Goal: Task Accomplishment & Management: Manage account settings

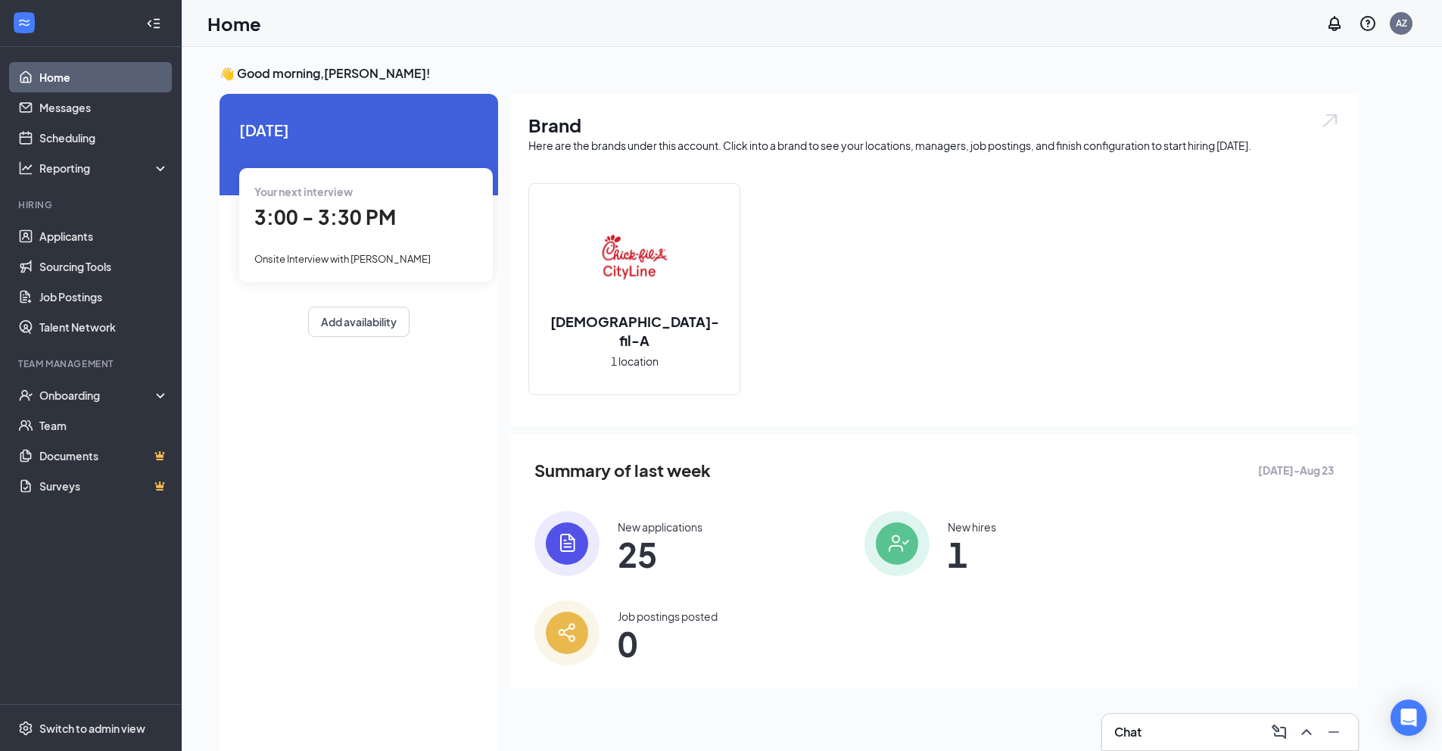
click at [1210, 734] on div "Chat" at bounding box center [1230, 732] width 232 height 24
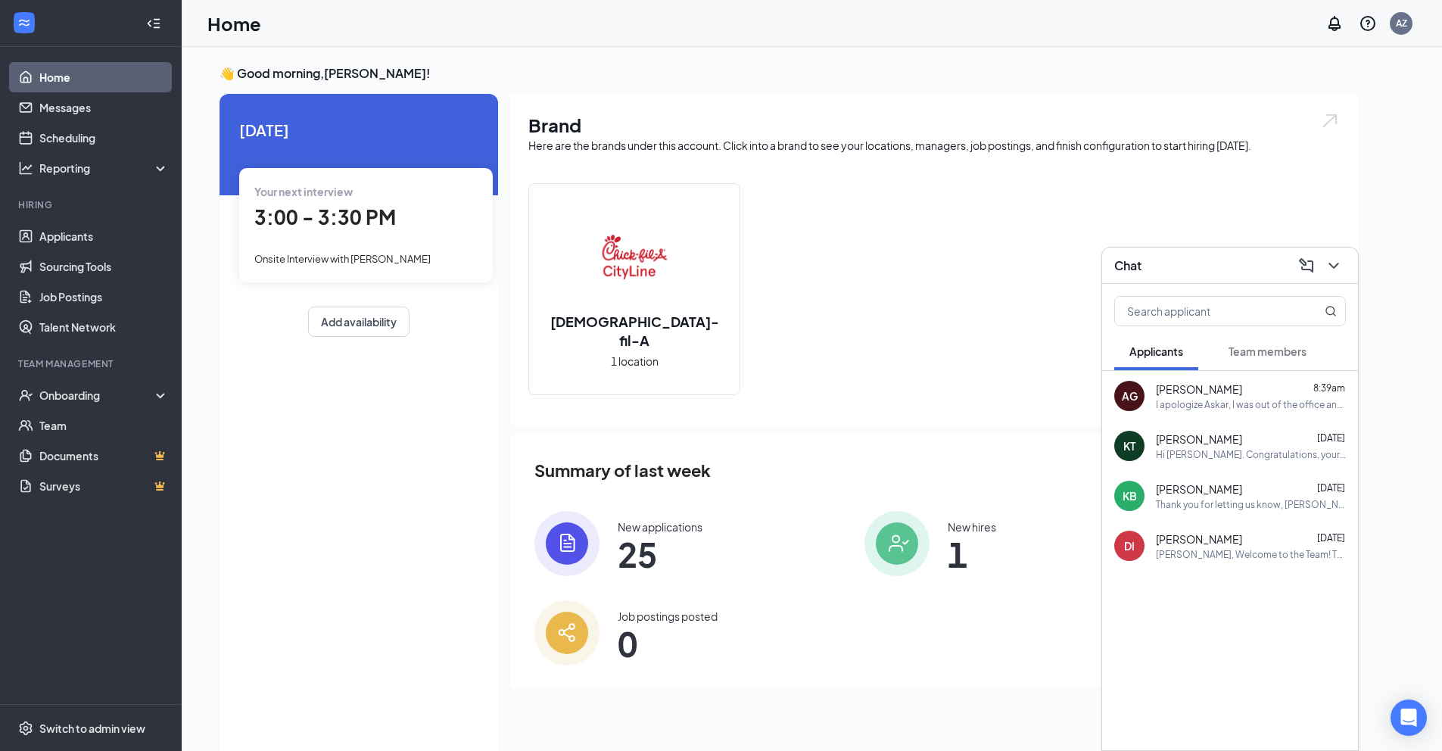
click at [1191, 399] on div "I apologize Askar, I was out of the office and could not reply back to you. Are…" at bounding box center [1251, 404] width 190 height 13
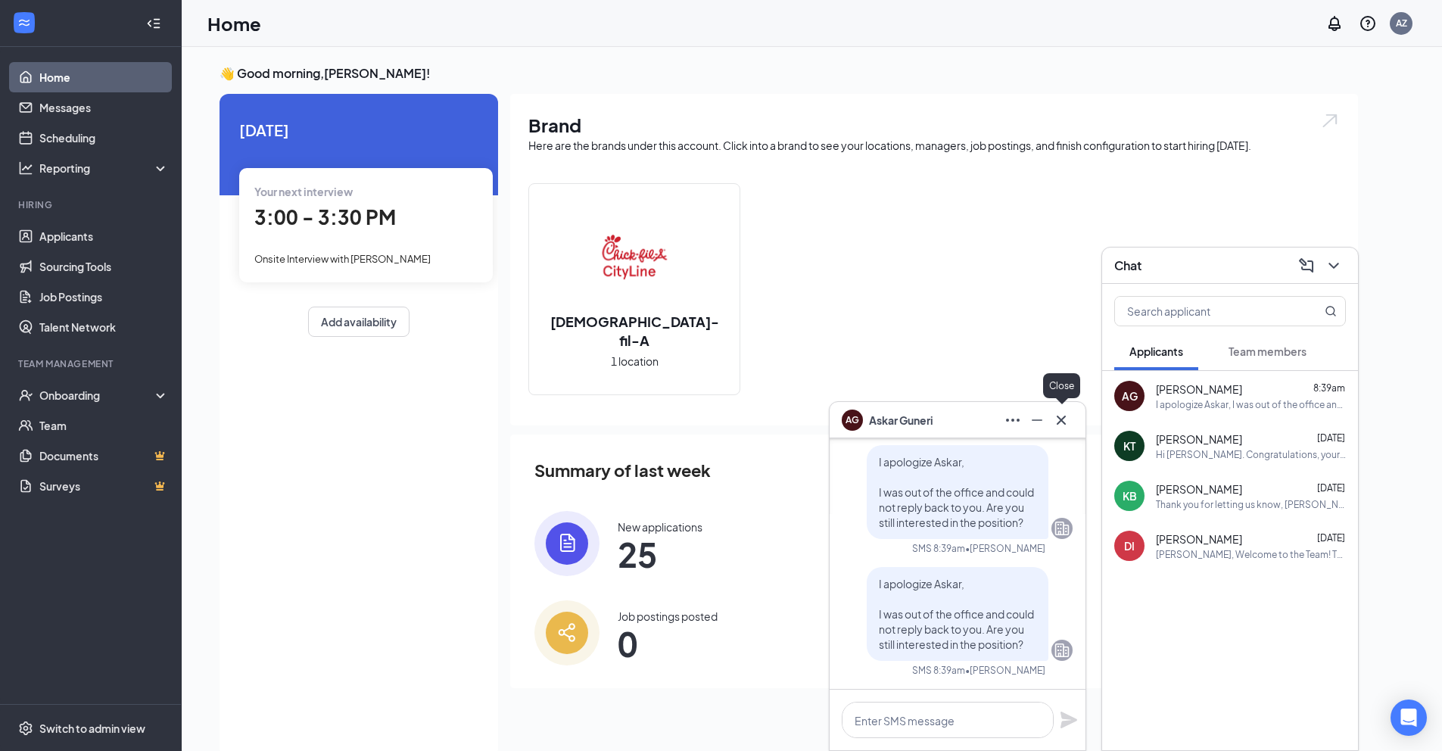
click at [1064, 416] on icon "Cross" at bounding box center [1061, 419] width 9 height 9
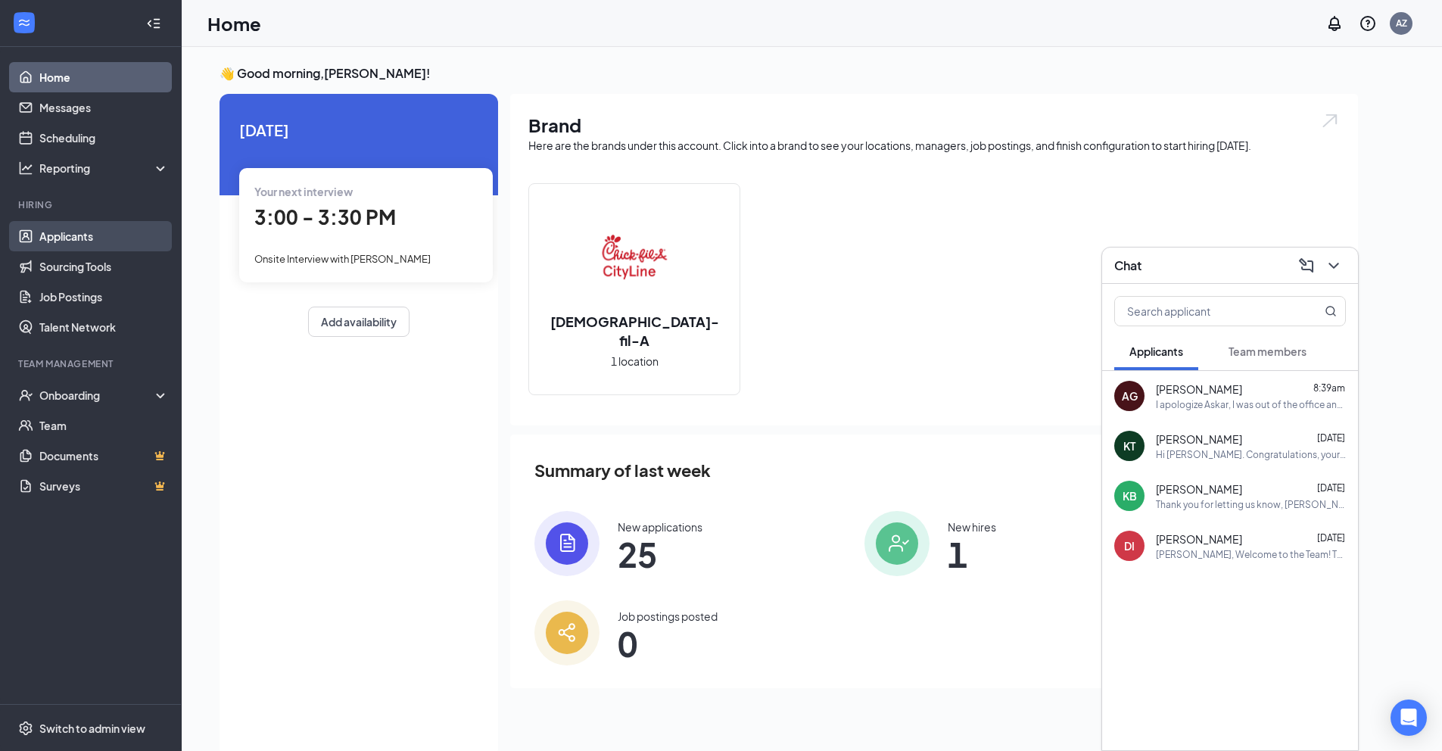
click at [64, 248] on link "Applicants" at bounding box center [103, 236] width 129 height 30
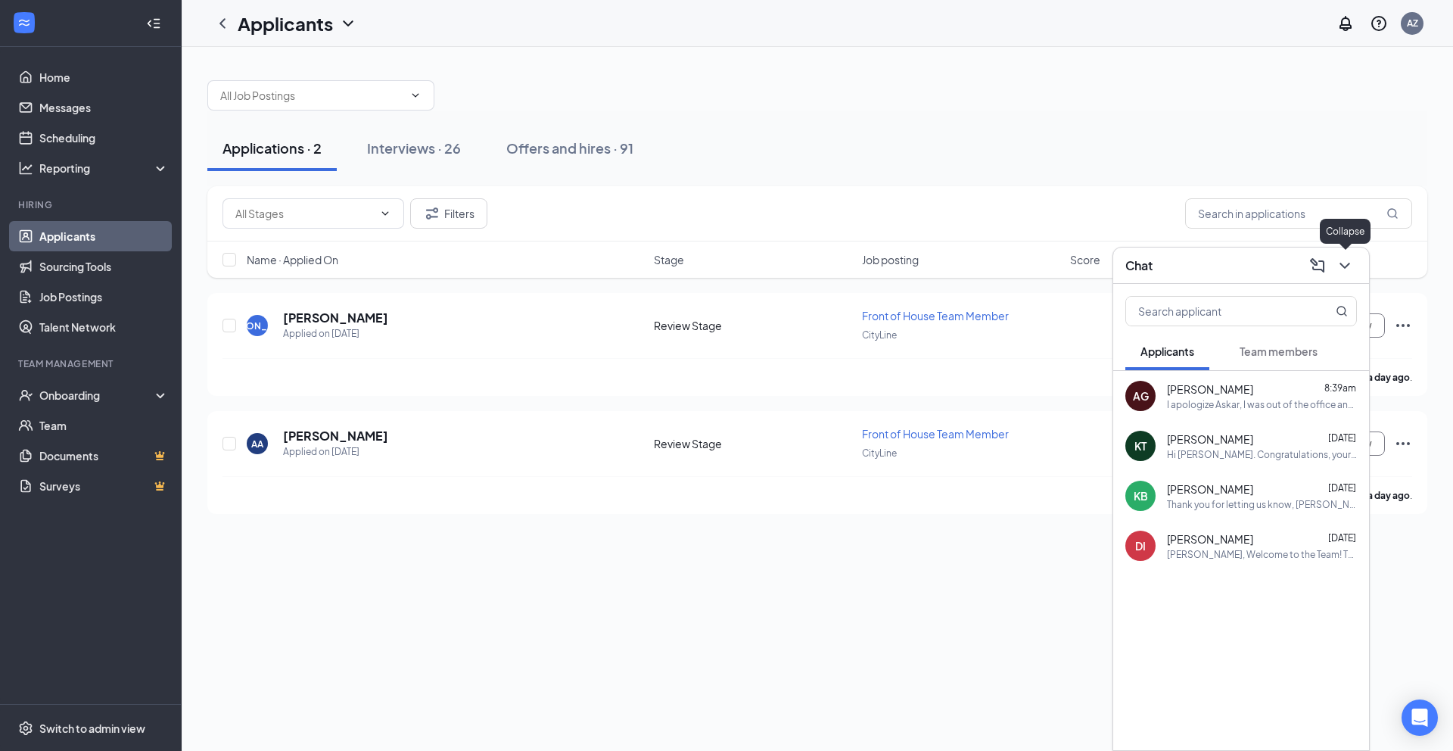
click at [1340, 266] on icon "ChevronDown" at bounding box center [1345, 266] width 18 height 18
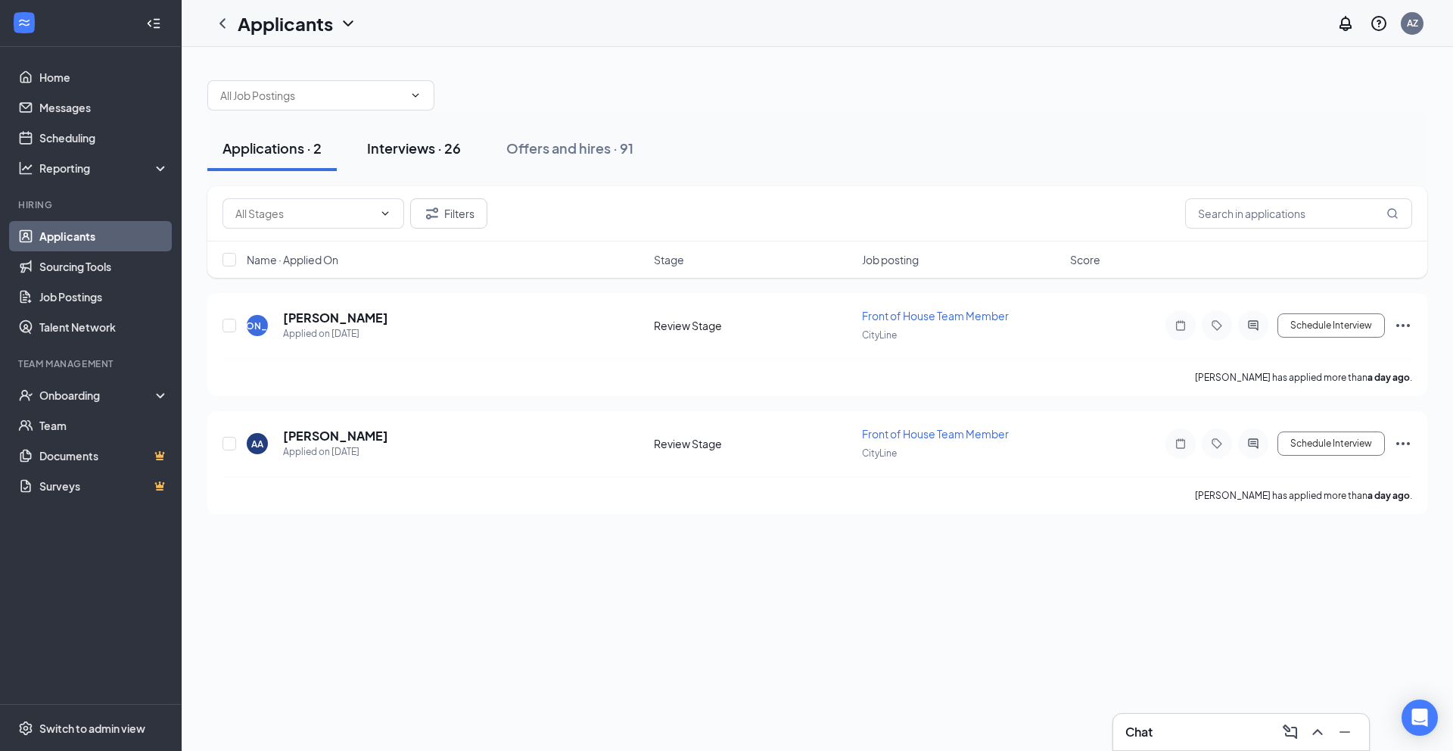
click at [444, 153] on div "Interviews · 26" at bounding box center [414, 148] width 94 height 19
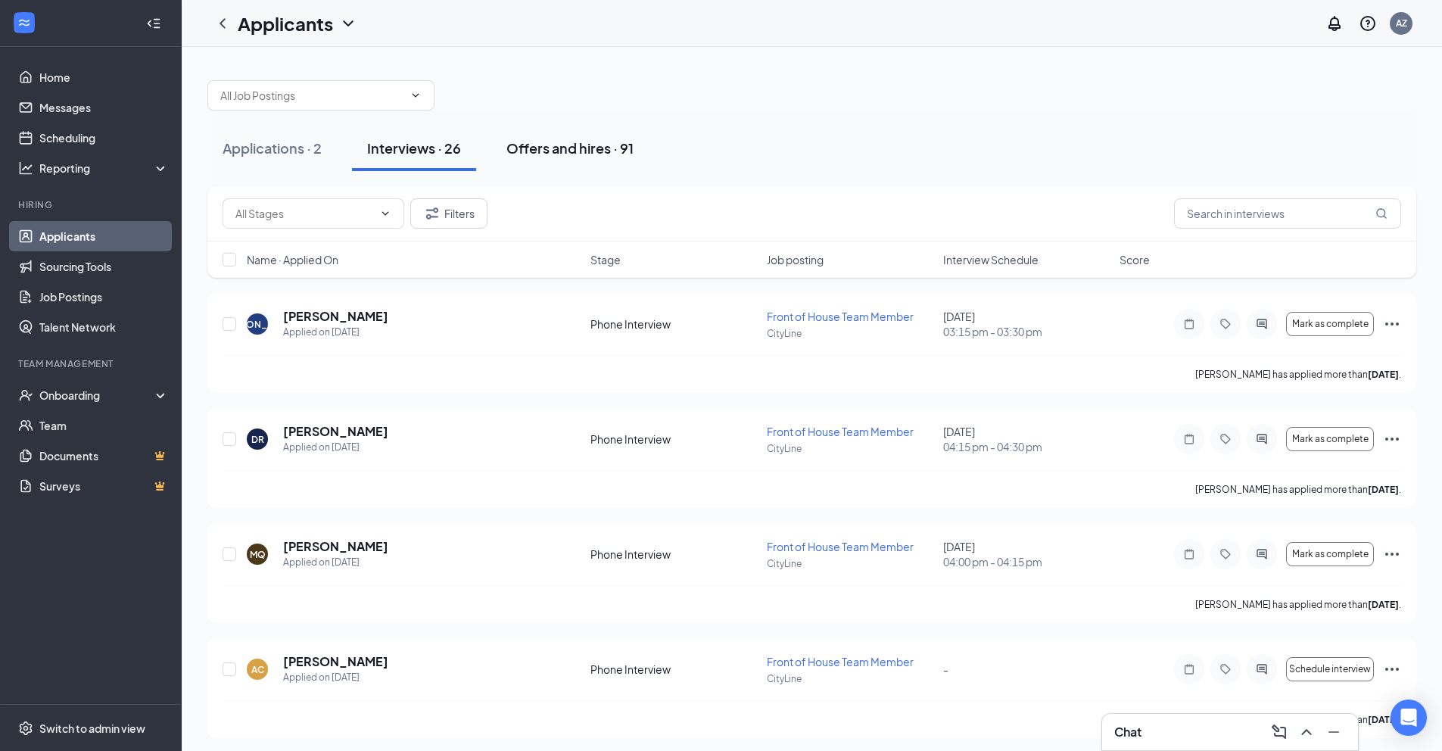
click at [563, 150] on div "Offers and hires · 91" at bounding box center [569, 148] width 127 height 19
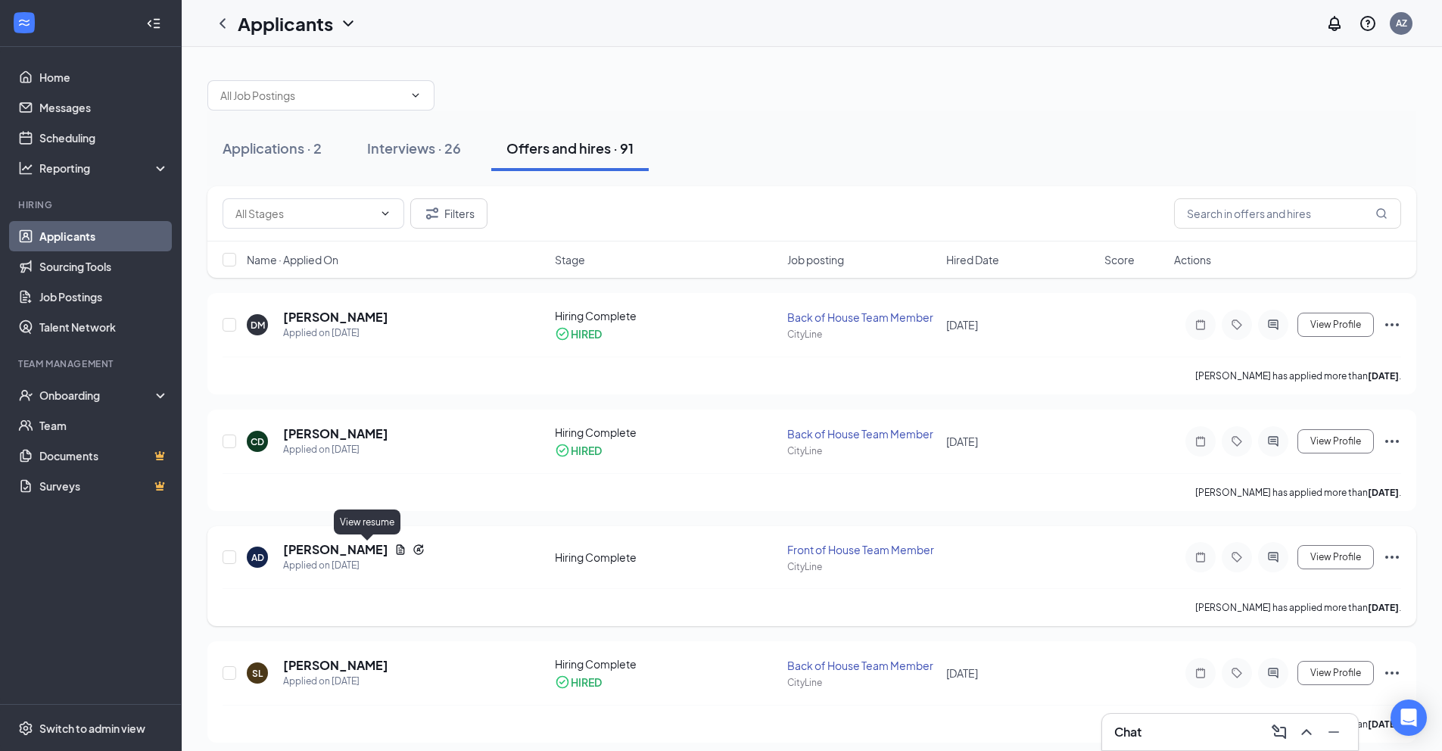
click at [394, 551] on icon "Document" at bounding box center [400, 550] width 12 height 12
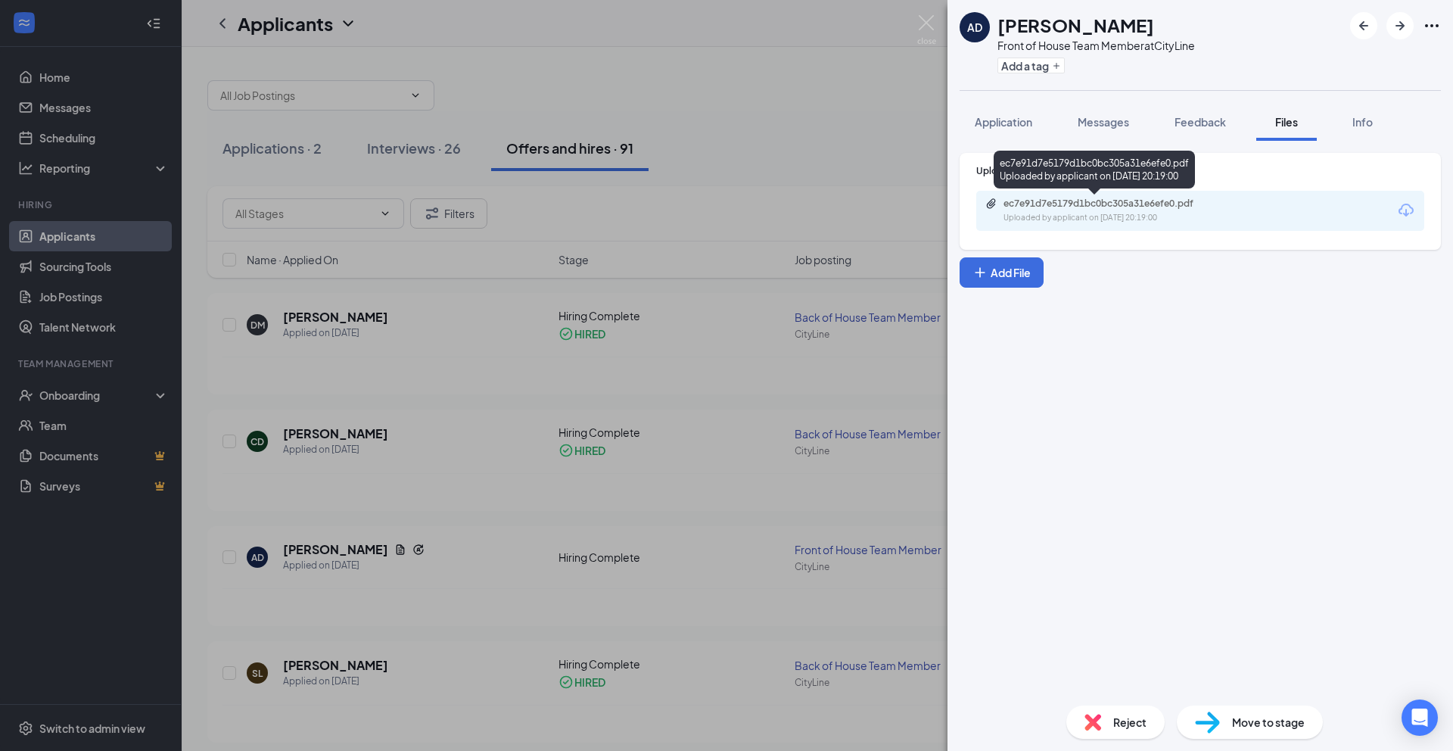
click at [1142, 207] on div "ec7e91d7e5179d1bc0bc305a31e6efe0.pdf" at bounding box center [1110, 204] width 212 height 12
click at [515, 394] on div "AD Alex De leon Front of House Team Member at CityLine Add a tag Application Me…" at bounding box center [726, 375] width 1453 height 751
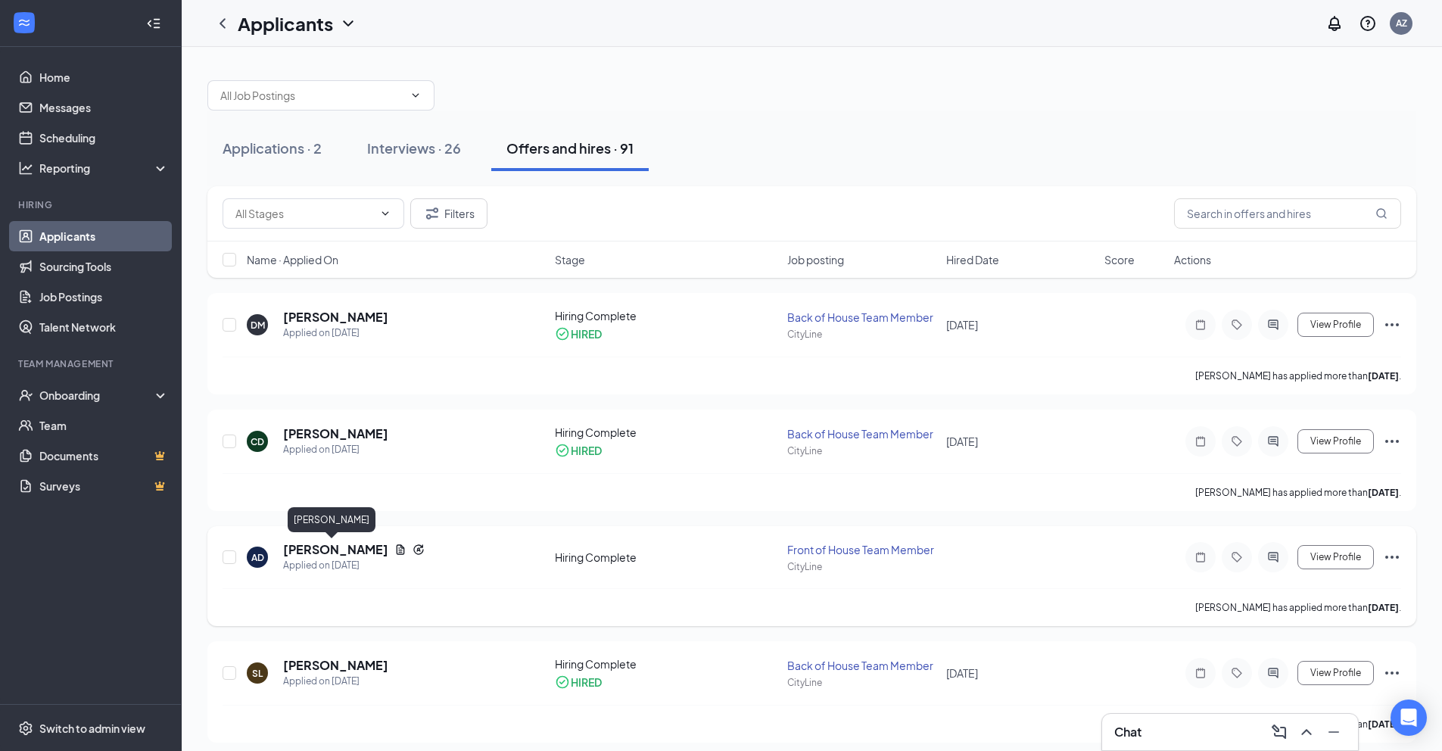
click at [335, 551] on h5 "[PERSON_NAME]" at bounding box center [335, 549] width 105 height 17
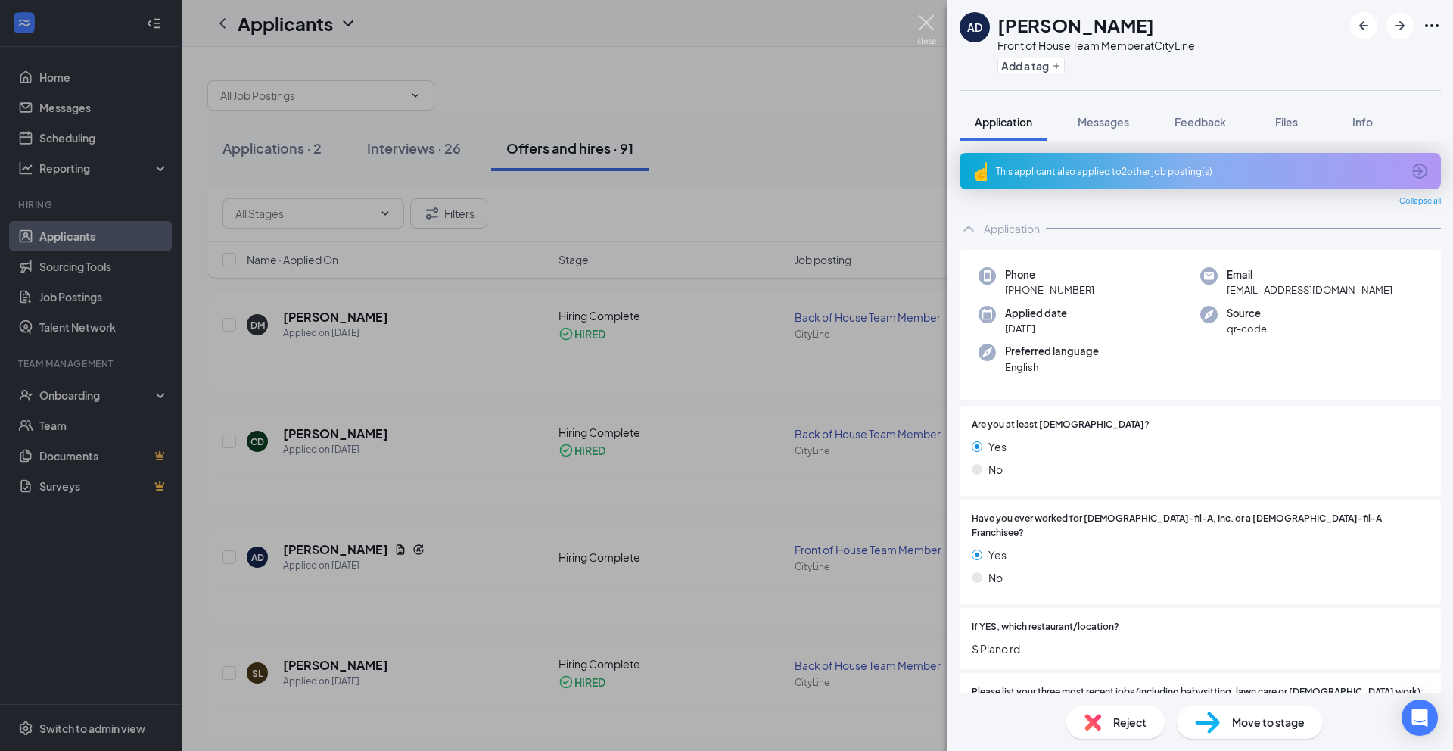
drag, startPoint x: 933, startPoint y: 20, endPoint x: 939, endPoint y: 33, distance: 13.2
click at [933, 21] on img at bounding box center [926, 30] width 19 height 30
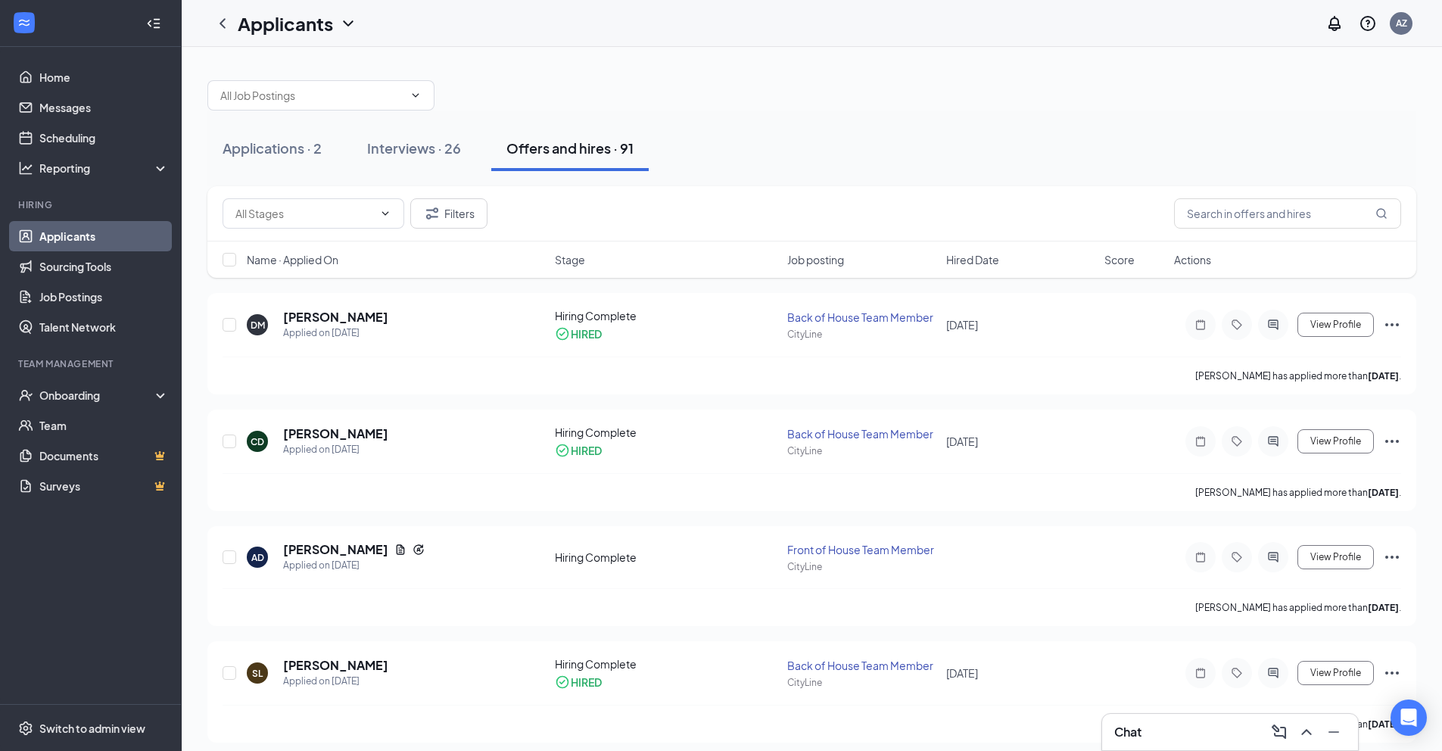
drag, startPoint x: 1179, startPoint y: 716, endPoint x: 1173, endPoint y: 699, distance: 18.4
click at [1179, 716] on div "Chat" at bounding box center [1230, 732] width 256 height 36
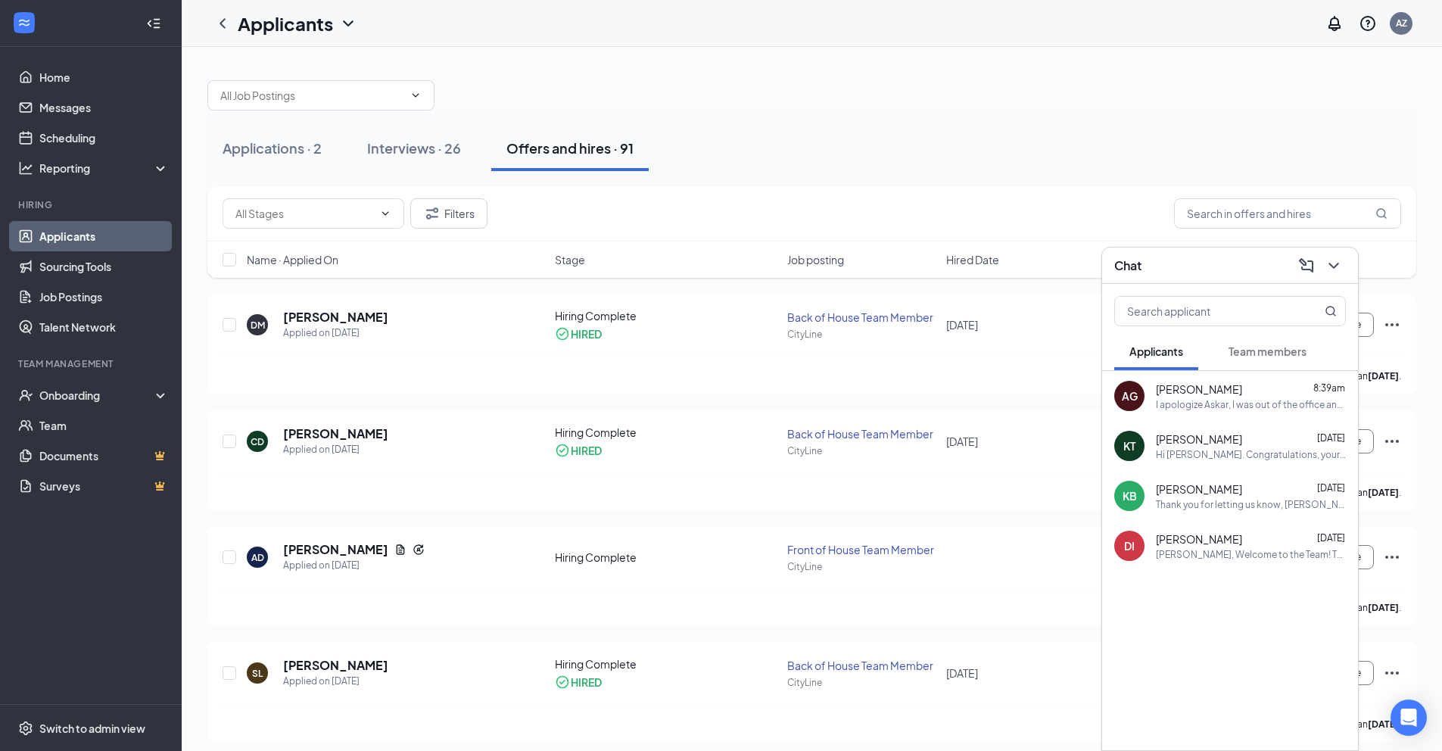
click at [1254, 363] on button "Team members" at bounding box center [1267, 351] width 108 height 38
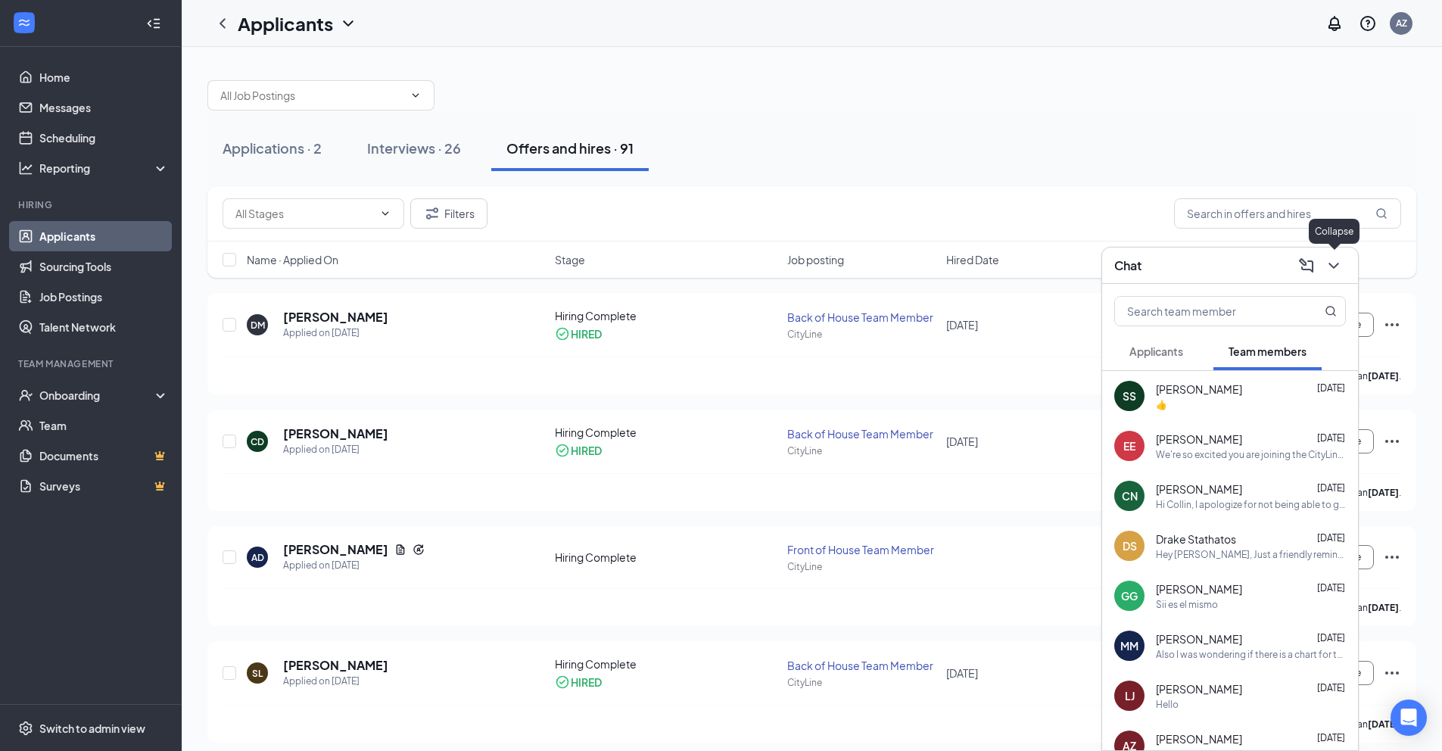
click at [1328, 263] on icon "ChevronDown" at bounding box center [1334, 266] width 18 height 18
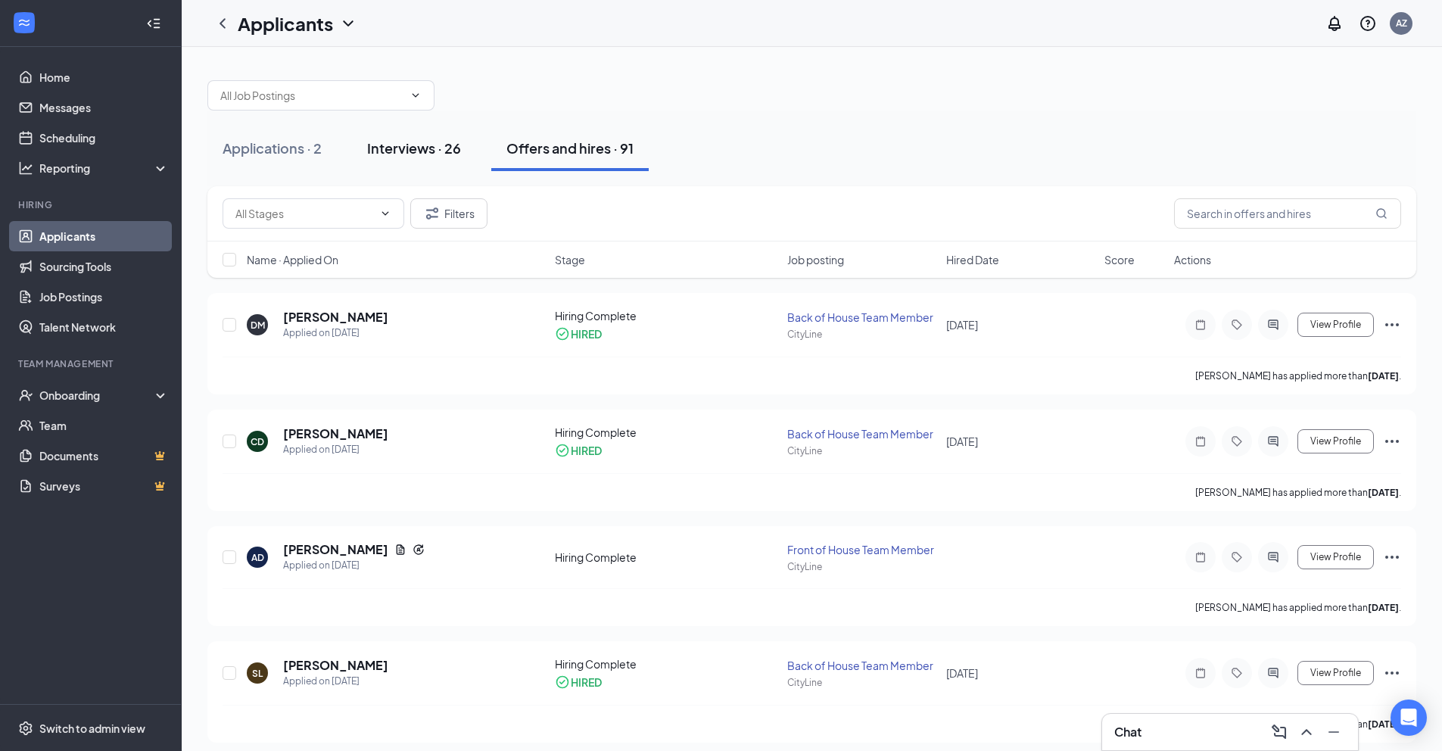
click at [437, 140] on div "Interviews · 26" at bounding box center [414, 148] width 94 height 19
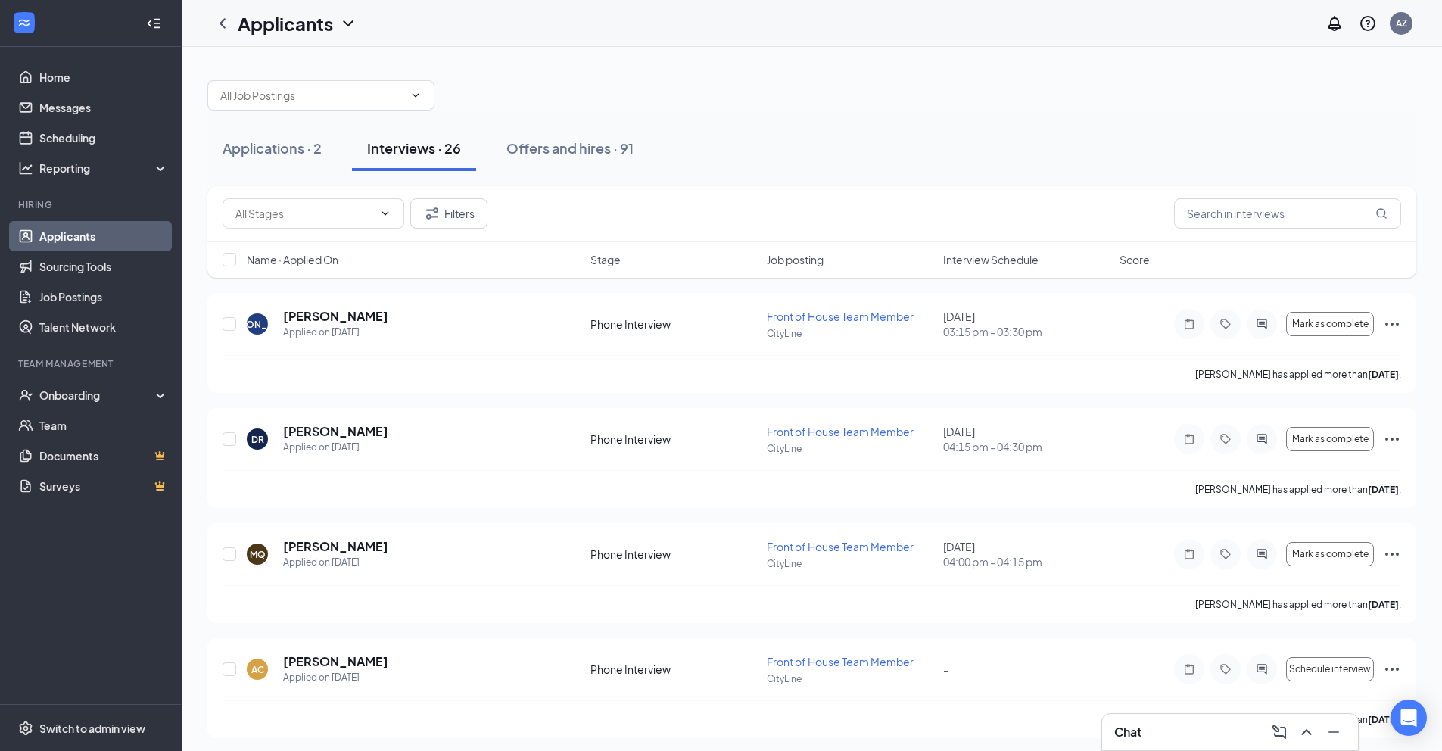
click at [964, 260] on span "Interview Schedule" at bounding box center [990, 259] width 95 height 15
click at [964, 262] on span "Interview Schedule" at bounding box center [999, 259] width 95 height 15
click at [367, 316] on h5 "Aurora Hernandez" at bounding box center [335, 316] width 105 height 17
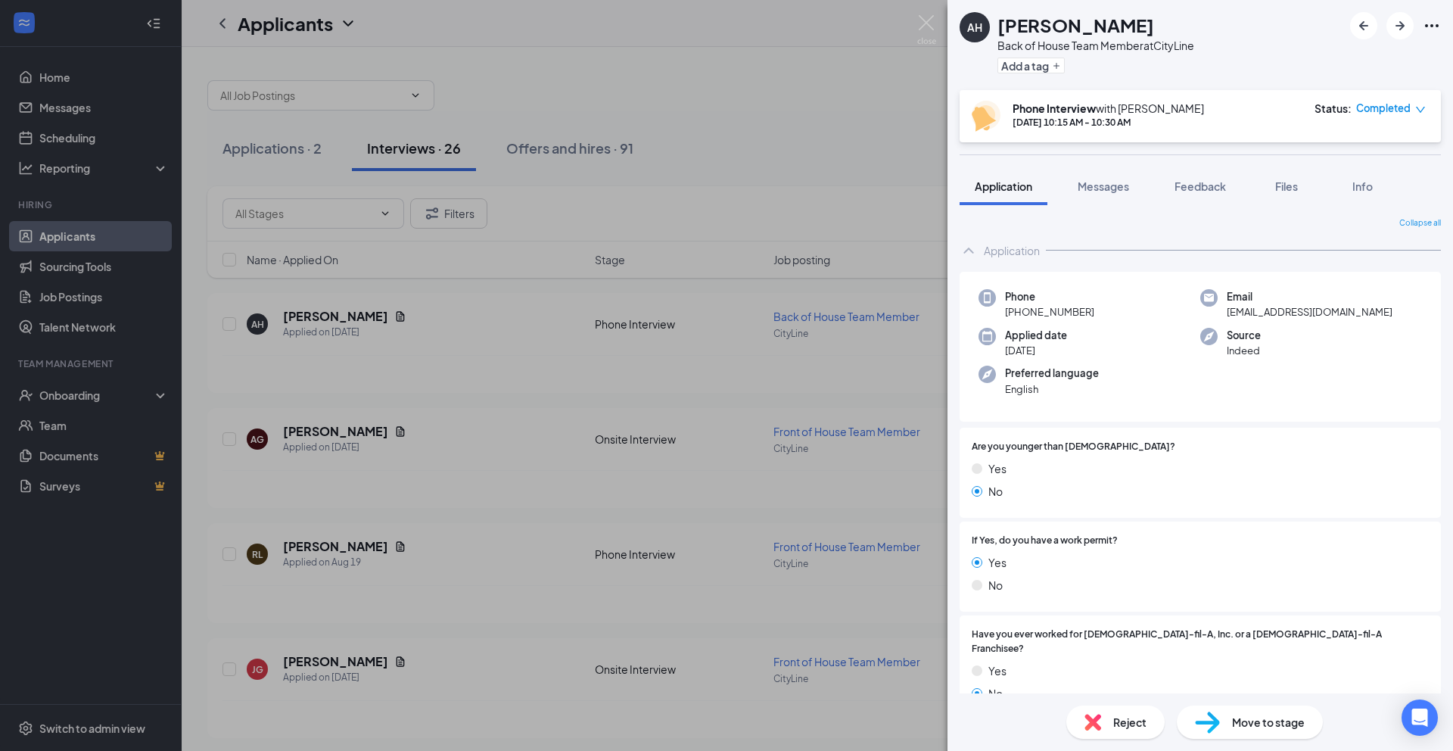
click at [1116, 718] on span "Reject" at bounding box center [1130, 722] width 33 height 17
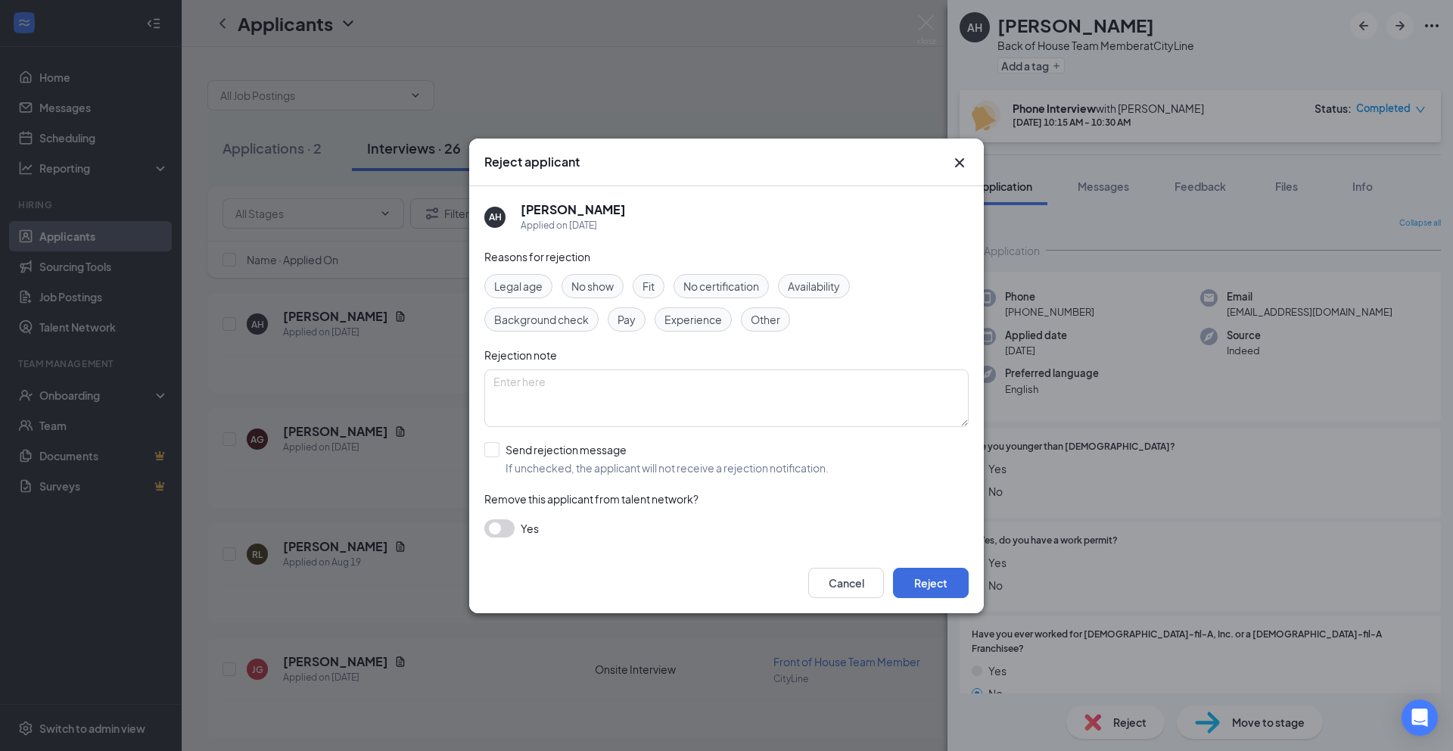
click at [961, 154] on icon "Cross" at bounding box center [960, 163] width 18 height 18
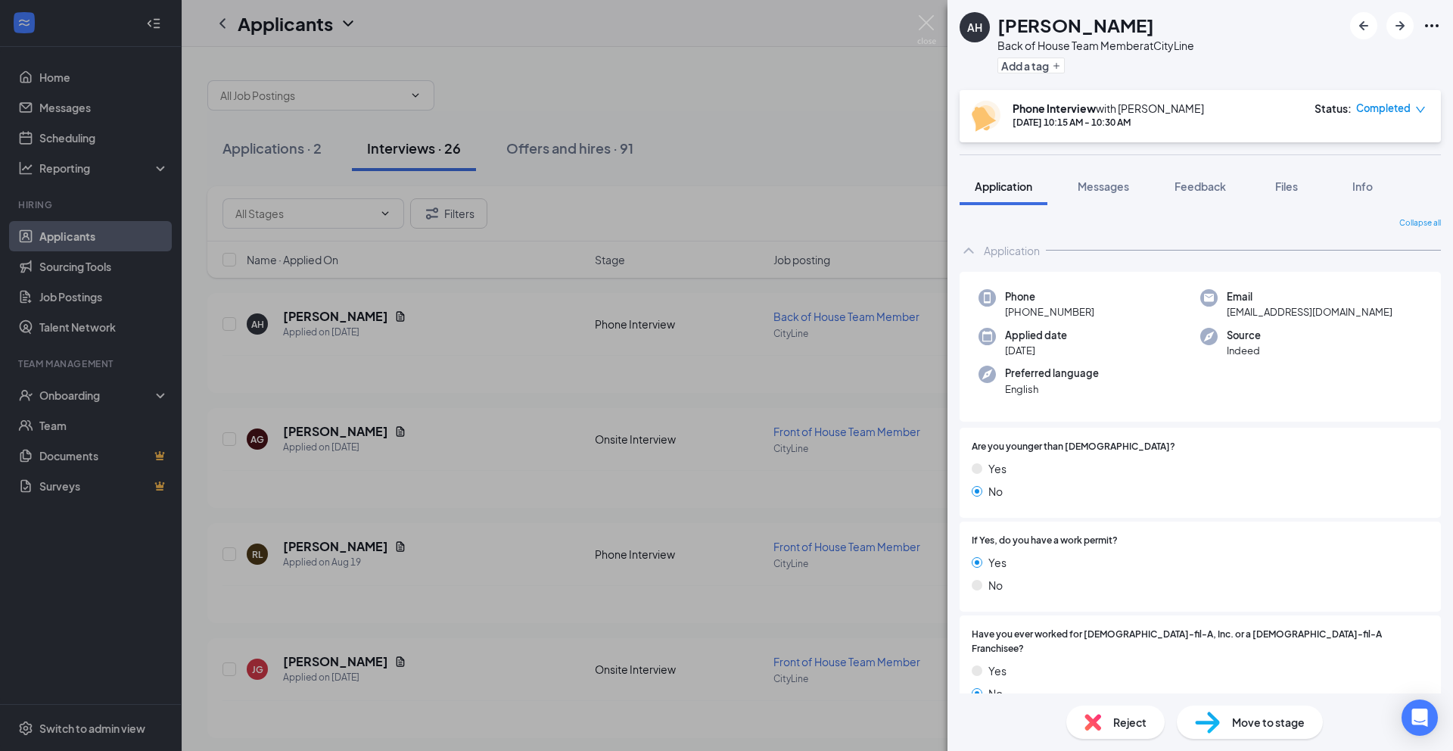
click at [768, 133] on div "AH Aurora Hernandez Back of House Team Member at CityLine Add a tag Phone Inter…" at bounding box center [726, 375] width 1453 height 751
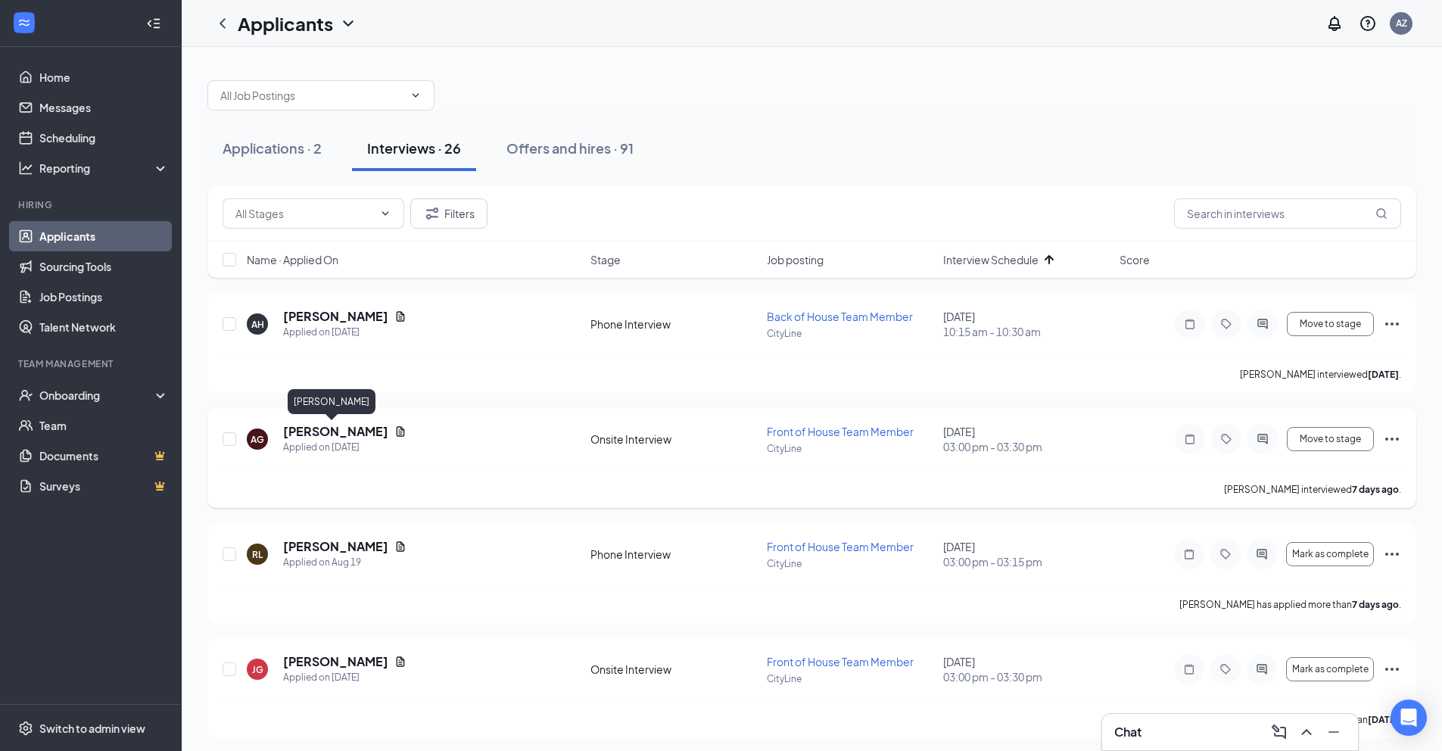
click at [347, 430] on h5 "[PERSON_NAME]" at bounding box center [335, 431] width 105 height 17
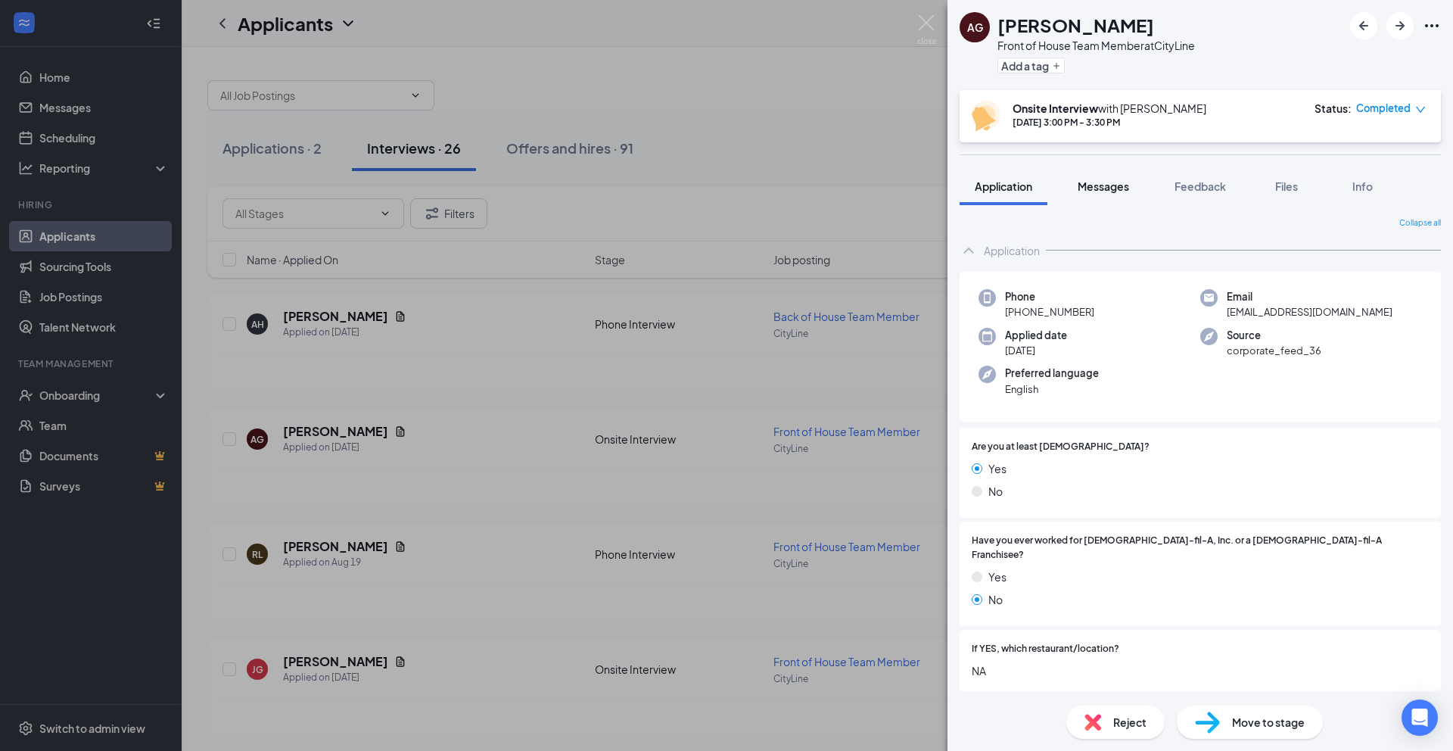
click at [1110, 184] on span "Messages" at bounding box center [1103, 186] width 51 height 14
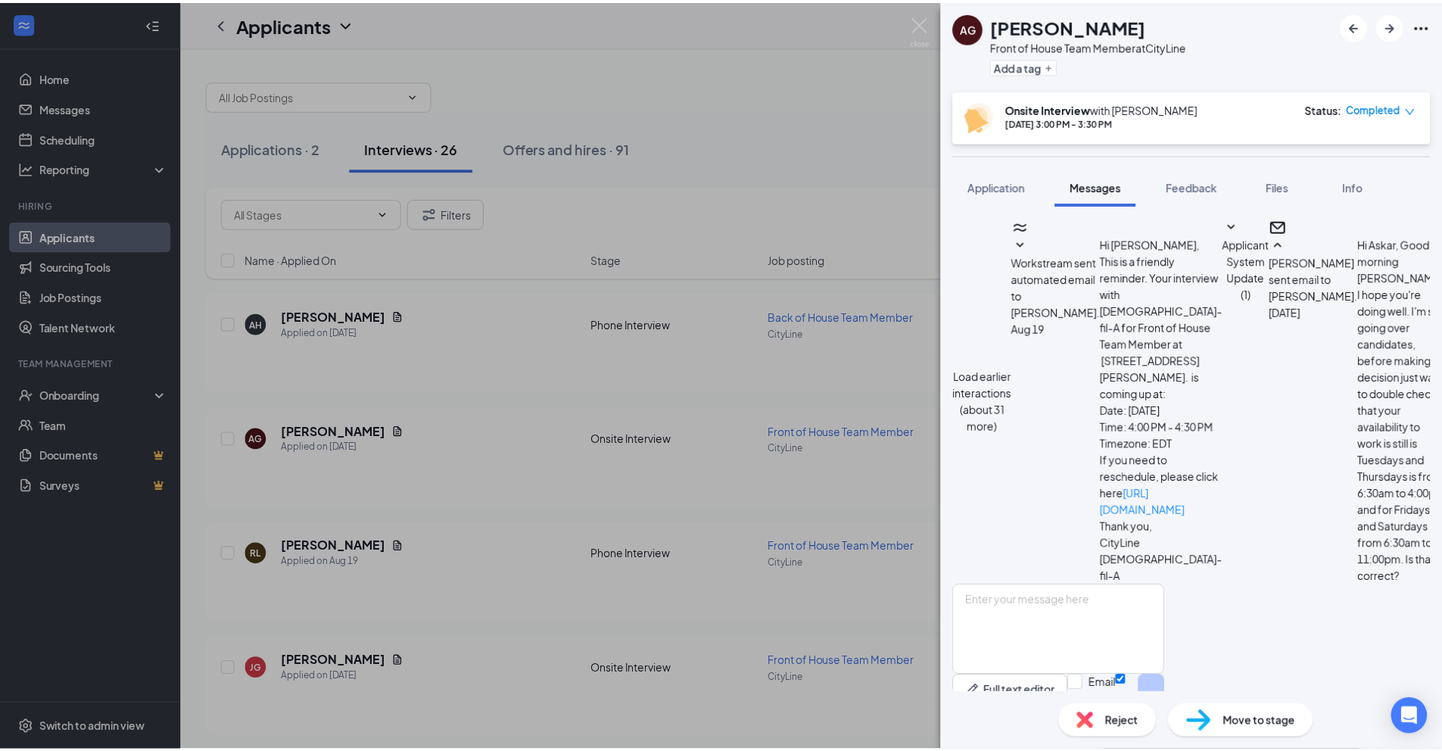
scroll to position [907, 0]
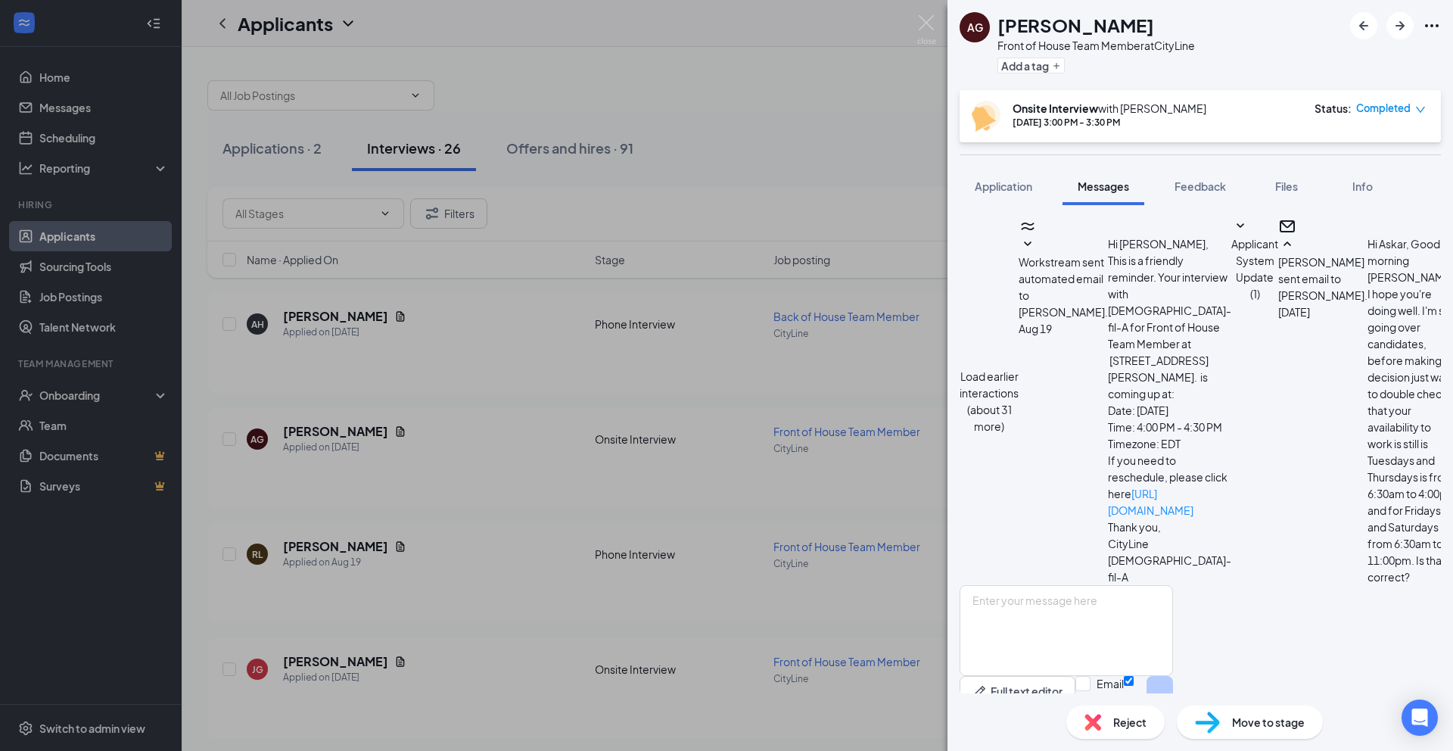
click at [833, 126] on div "AG Askar Guneri Front of House Team Member at CityLine Add a tag Onsite Intervi…" at bounding box center [726, 375] width 1453 height 751
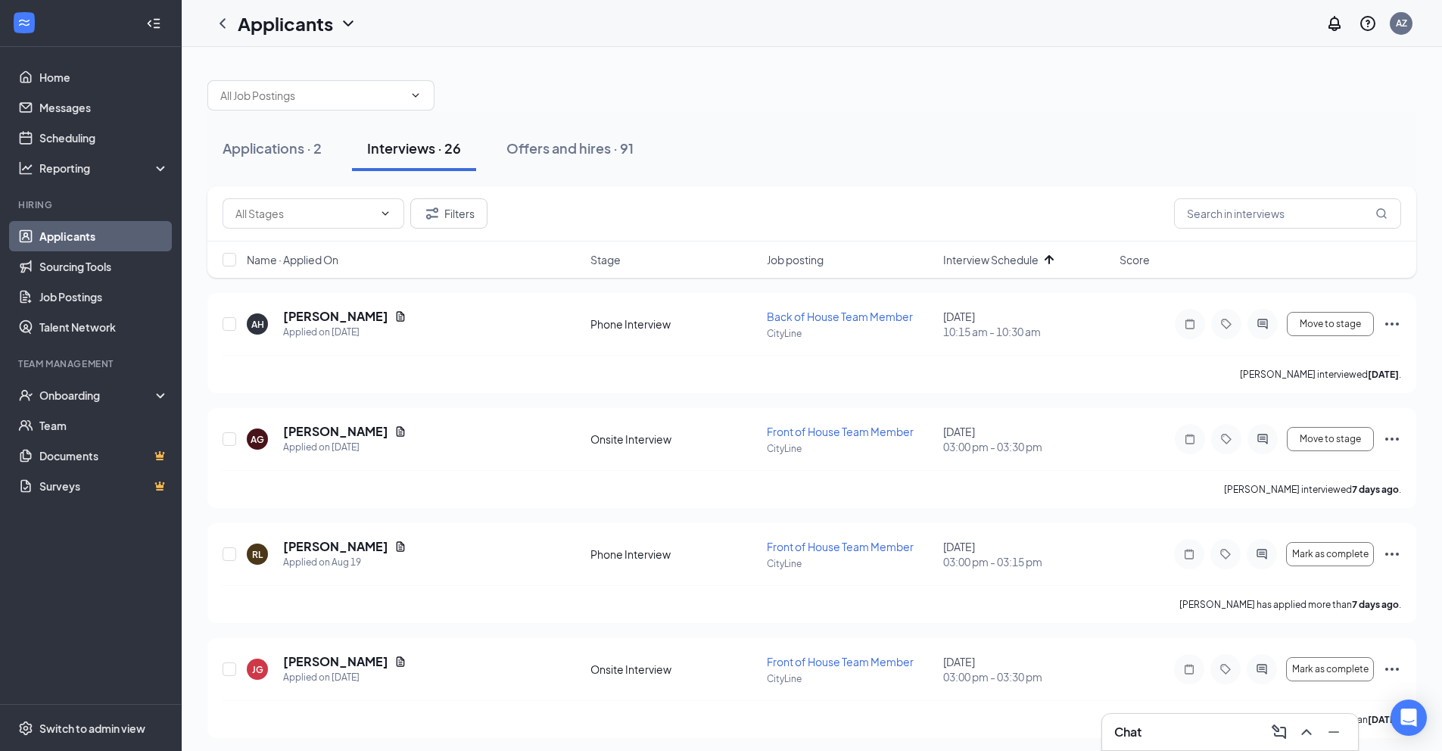
click at [1167, 715] on div "Chat" at bounding box center [1230, 732] width 256 height 36
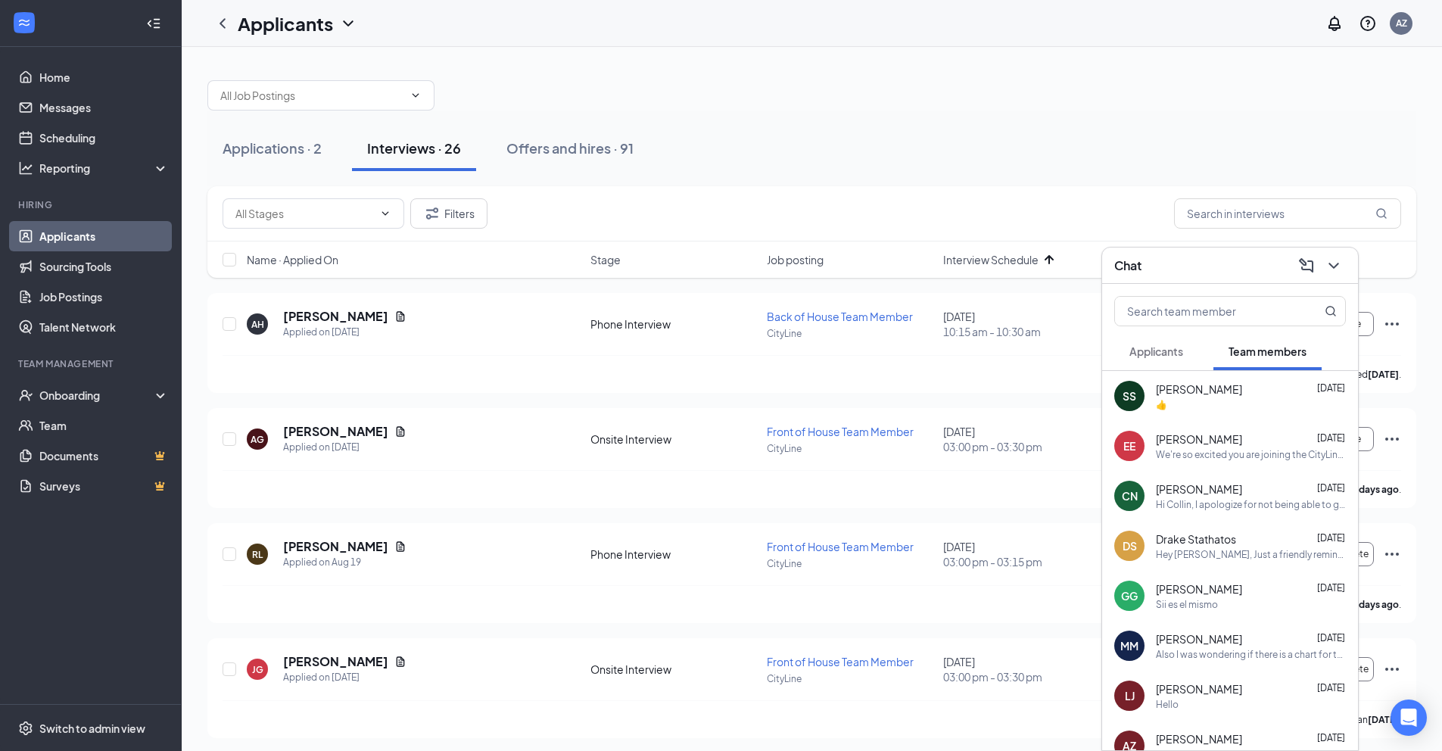
click at [1219, 537] on span "Drake Stathatos" at bounding box center [1196, 538] width 80 height 15
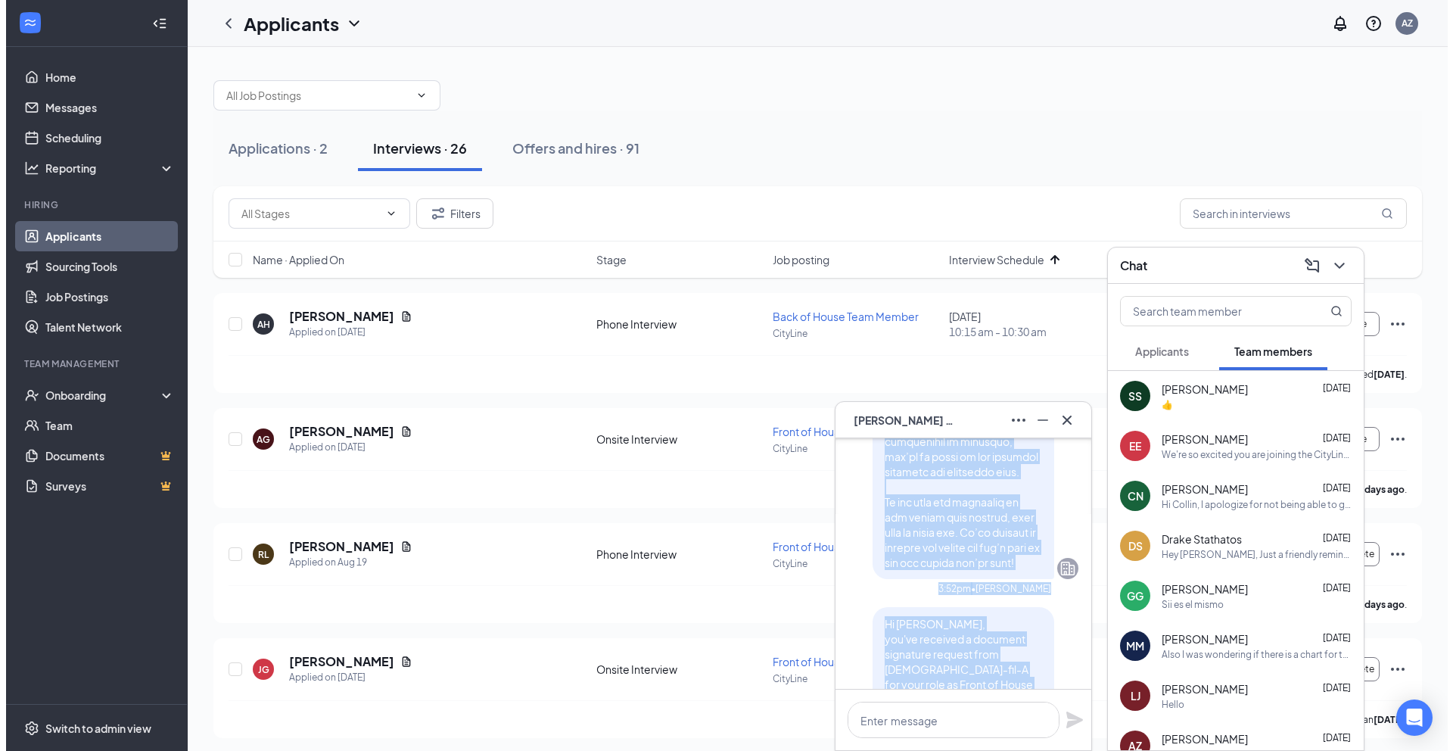
scroll to position [-772, 0]
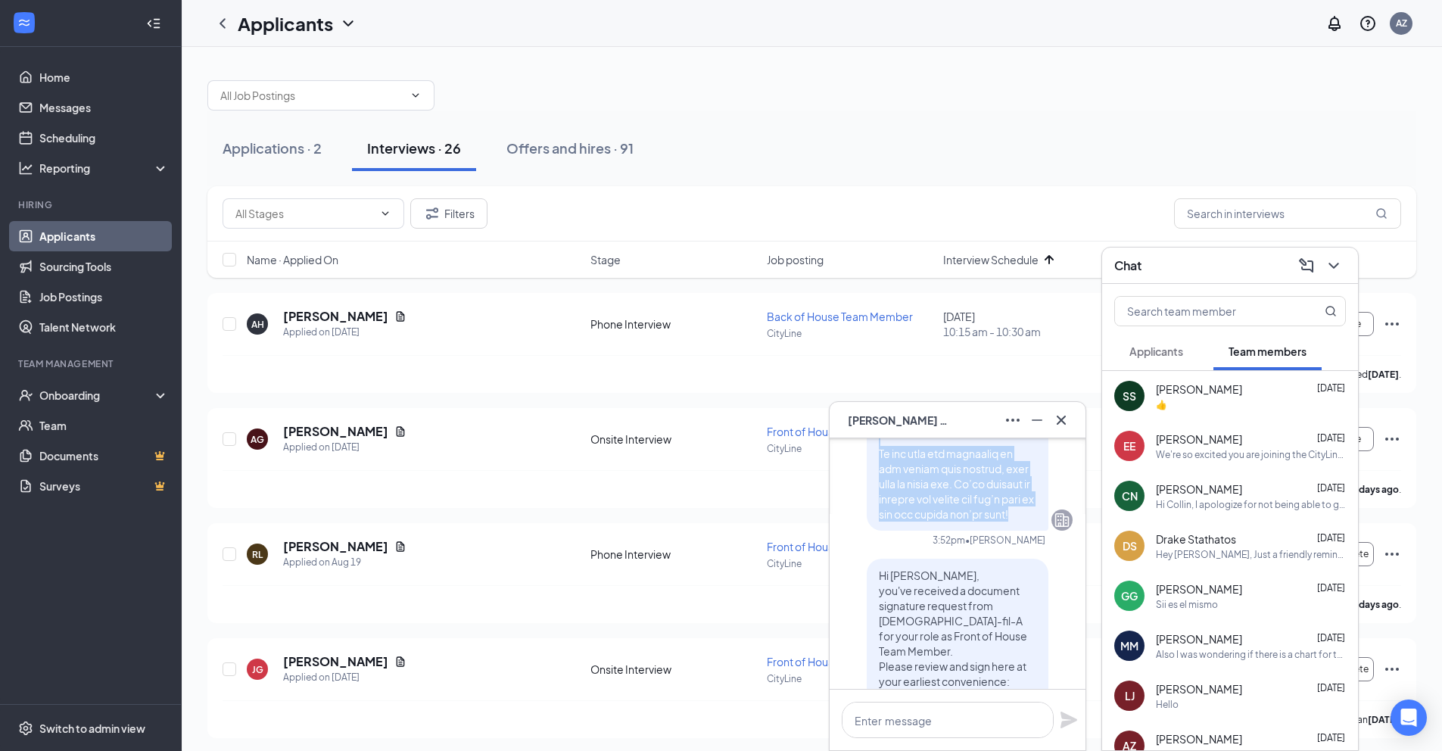
drag, startPoint x: 867, startPoint y: 468, endPoint x: 943, endPoint y: 512, distance: 88.5
click at [943, 512] on div at bounding box center [958, 142] width 182 height 775
copy span "Hi Drake, Thank you for taking the time to interview for the Team Member positi…"
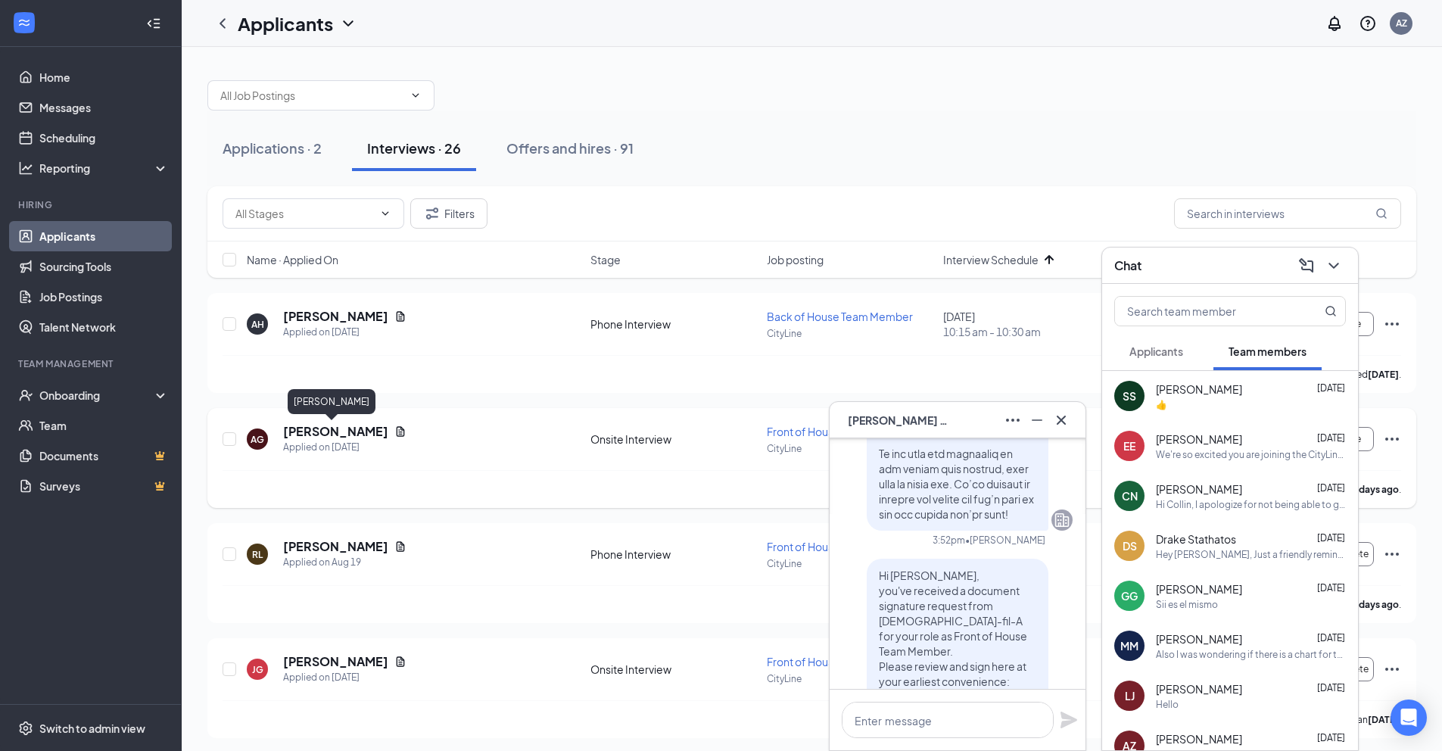
click at [346, 433] on h5 "[PERSON_NAME]" at bounding box center [335, 431] width 105 height 17
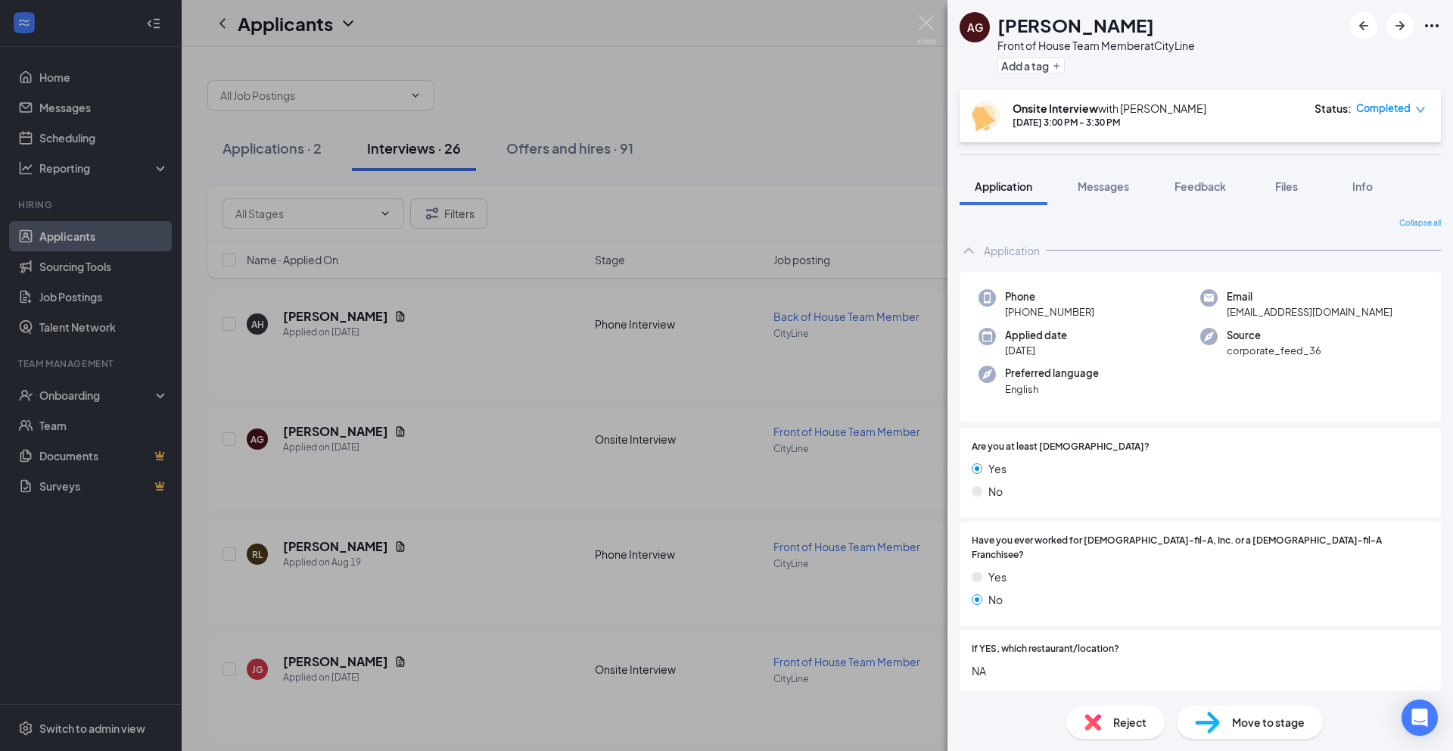
drag, startPoint x: 1097, startPoint y: 182, endPoint x: 1122, endPoint y: 210, distance: 37.5
click at [1098, 182] on span "Messages" at bounding box center [1103, 186] width 51 height 14
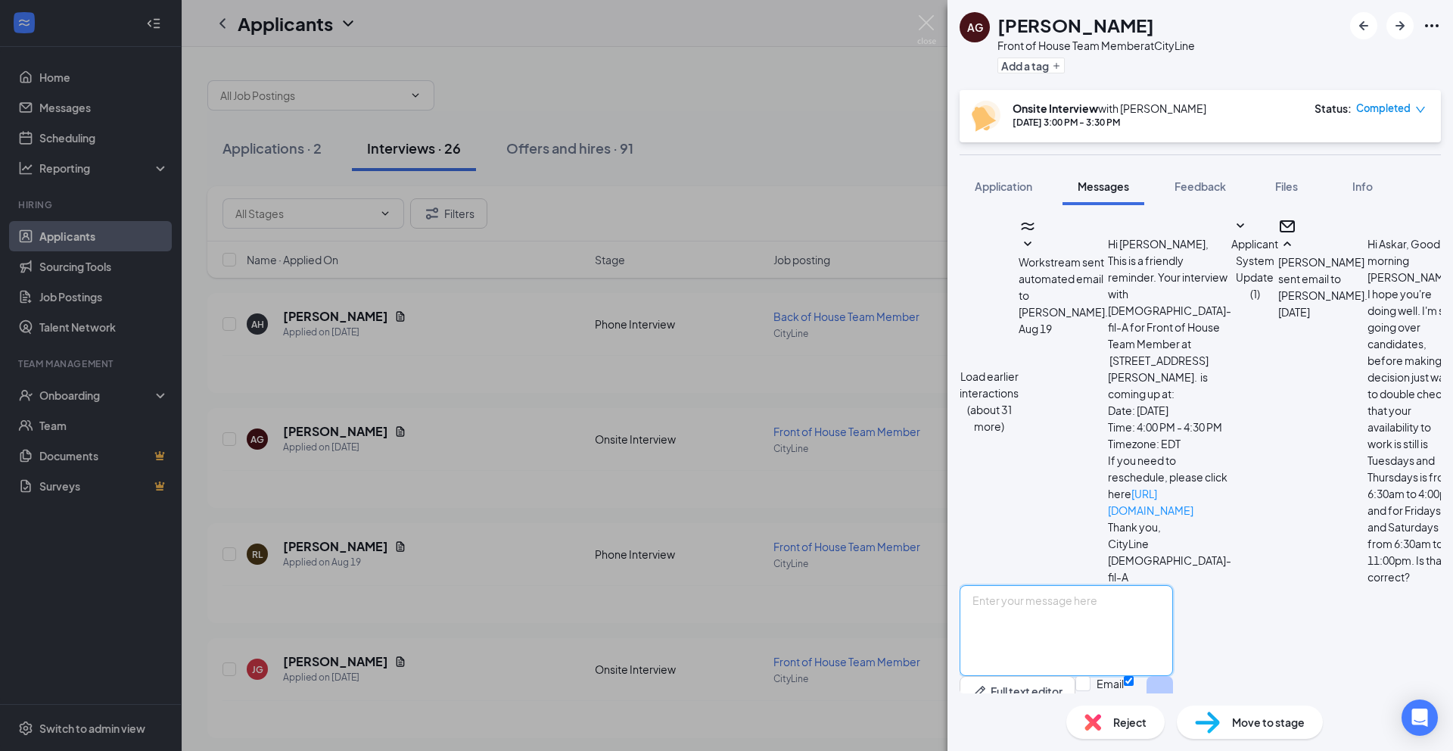
scroll to position [907, 0]
paste textarea "Hi Drake, Thank you for taking the time to interview for the Team Member positi…"
click at [1039, 585] on textarea at bounding box center [1066, 630] width 213 height 91
click at [1123, 590] on textarea at bounding box center [1066, 630] width 213 height 91
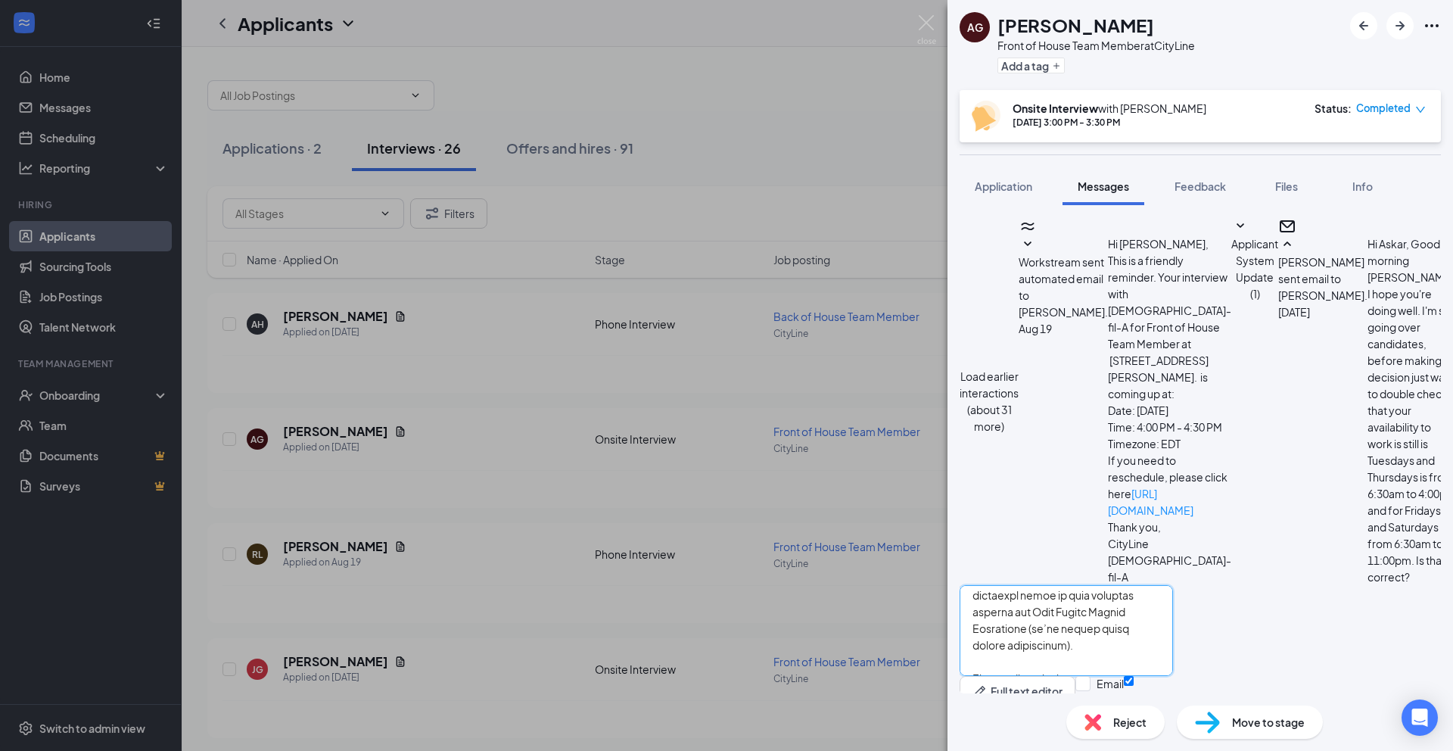
scroll to position [220, 0]
click at [1007, 585] on textarea at bounding box center [1066, 630] width 213 height 91
click at [1008, 614] on textarea at bounding box center [1066, 630] width 213 height 91
click at [1008, 618] on textarea at bounding box center [1066, 630] width 213 height 91
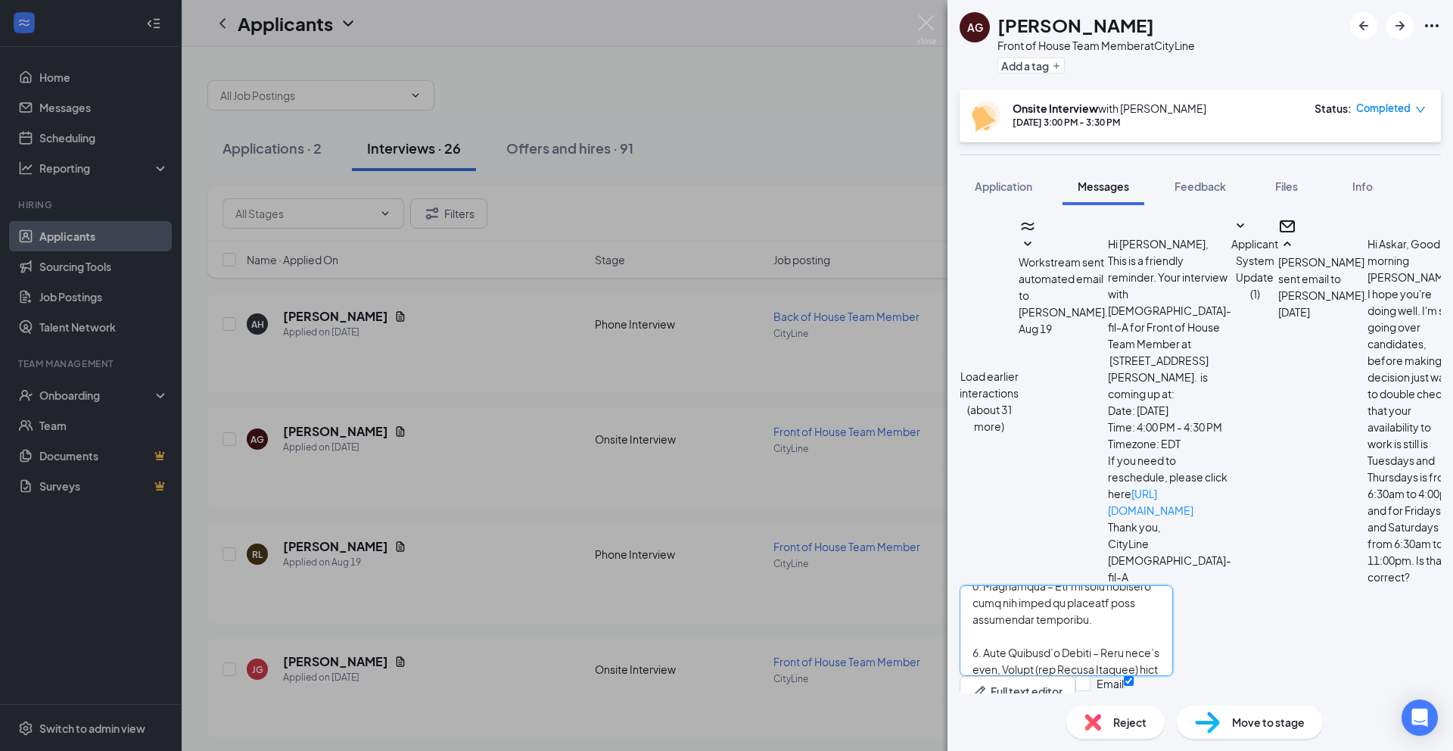
scroll to position [350, 0]
click at [1007, 587] on textarea at bounding box center [1066, 630] width 213 height 91
type textarea "Hi Askar, Thank you for taking the time to interview for the Team Member positi…"
click at [1124, 676] on input "Email" at bounding box center [1100, 702] width 48 height 52
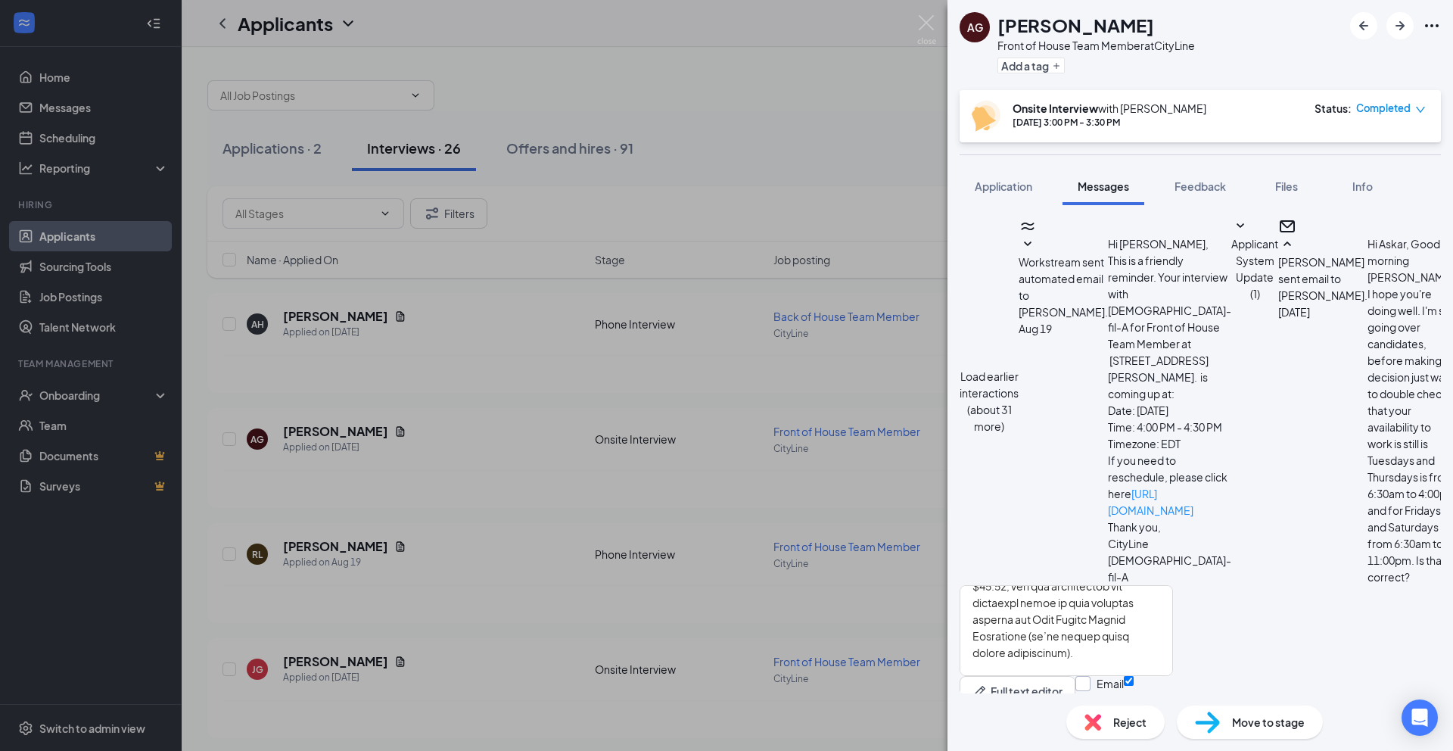
checkbox input "true"
click at [1152, 676] on button "Send" at bounding box center [1139, 704] width 26 height 57
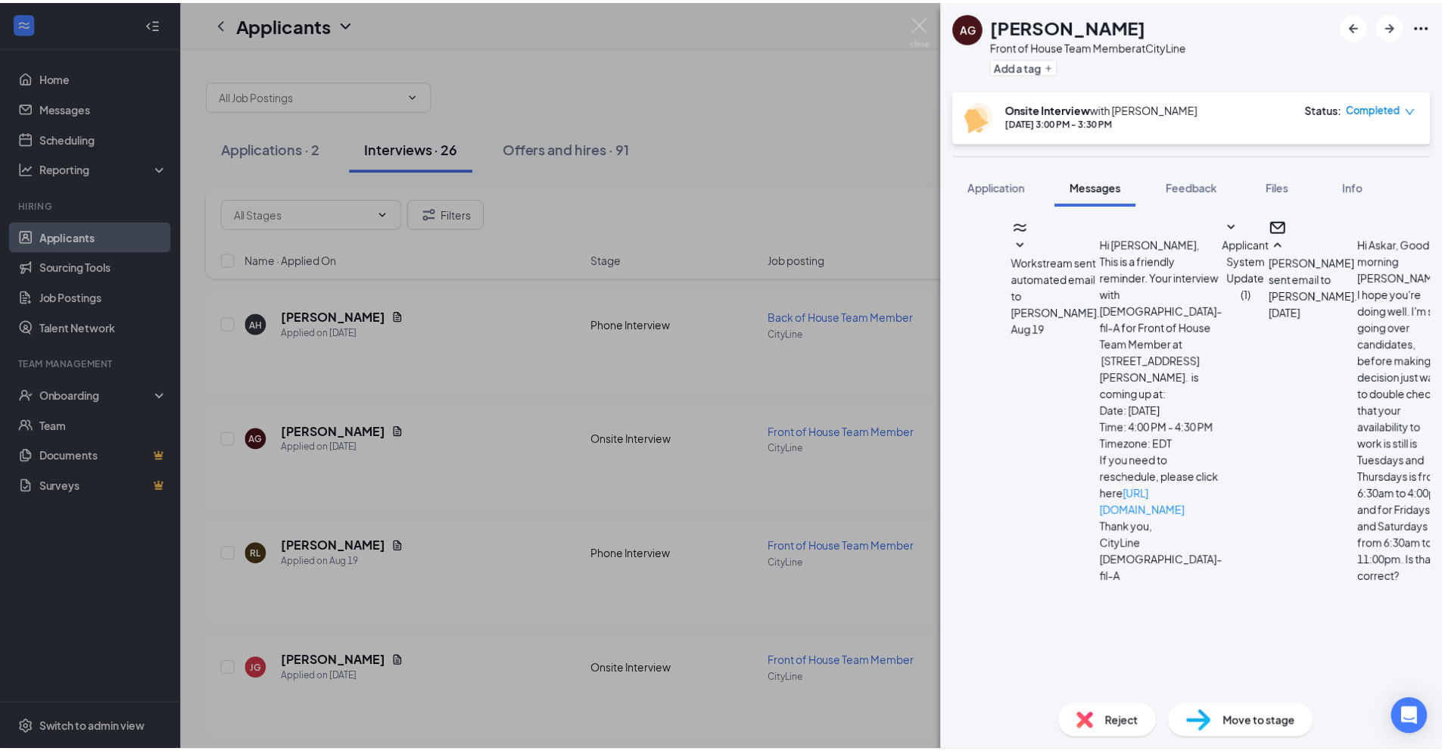
scroll to position [2166, 0]
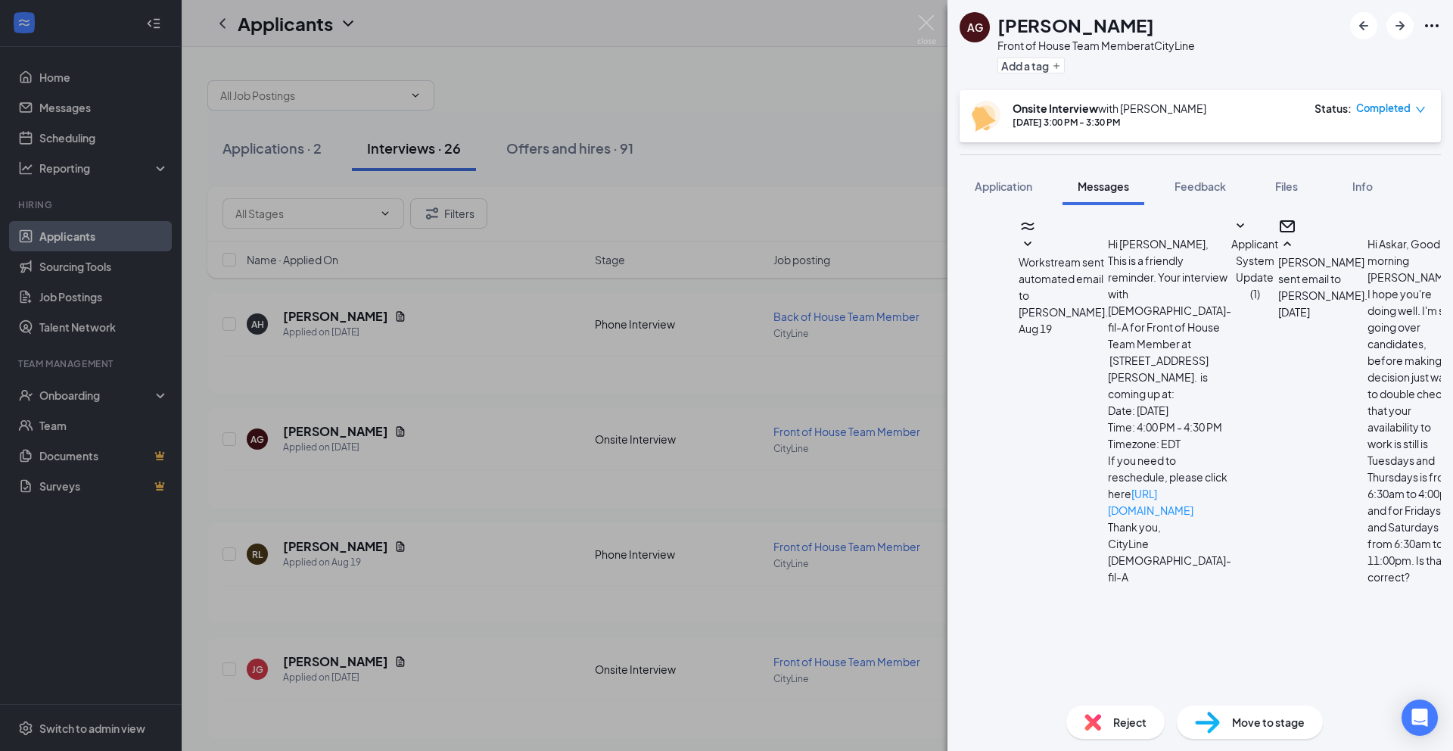
click at [1242, 727] on span "Move to stage" at bounding box center [1268, 722] width 73 height 17
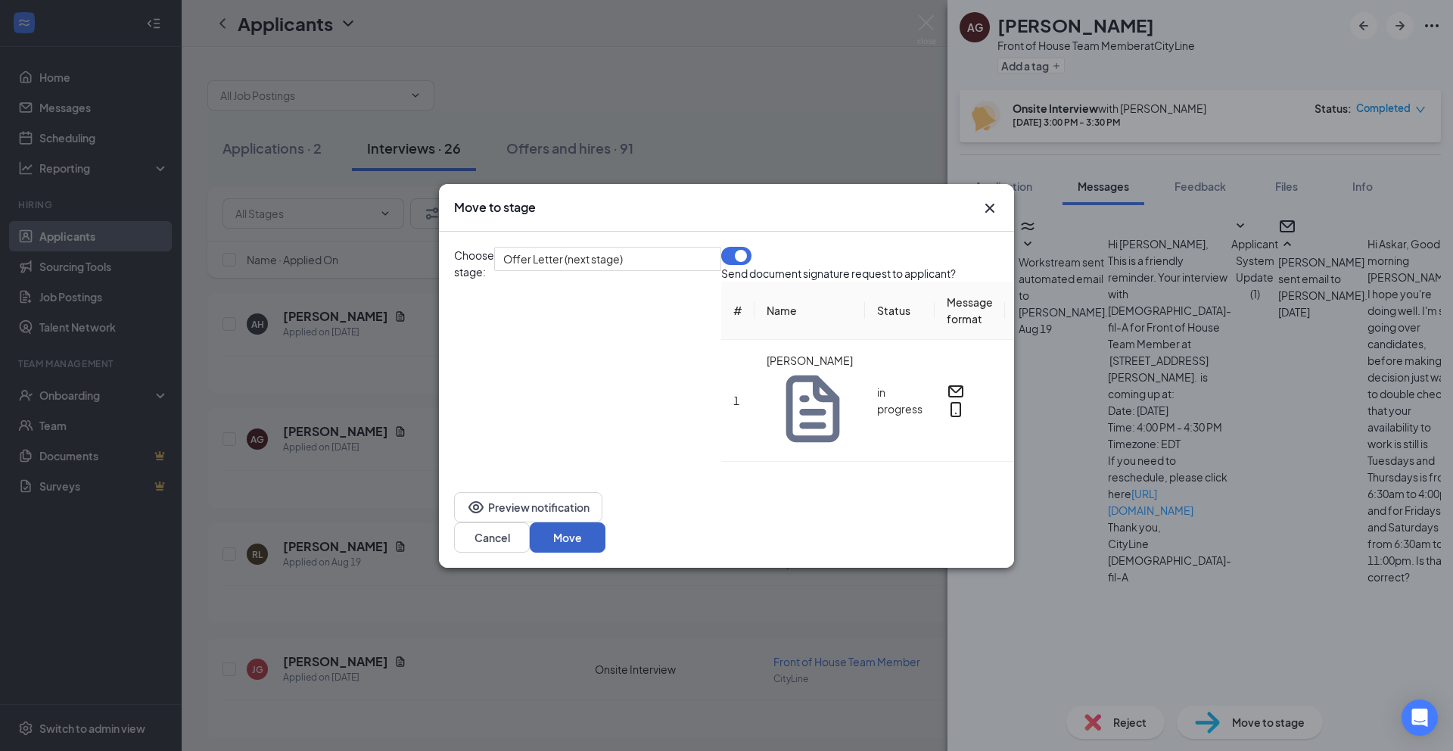
click at [606, 523] on button "Move" at bounding box center [568, 537] width 76 height 30
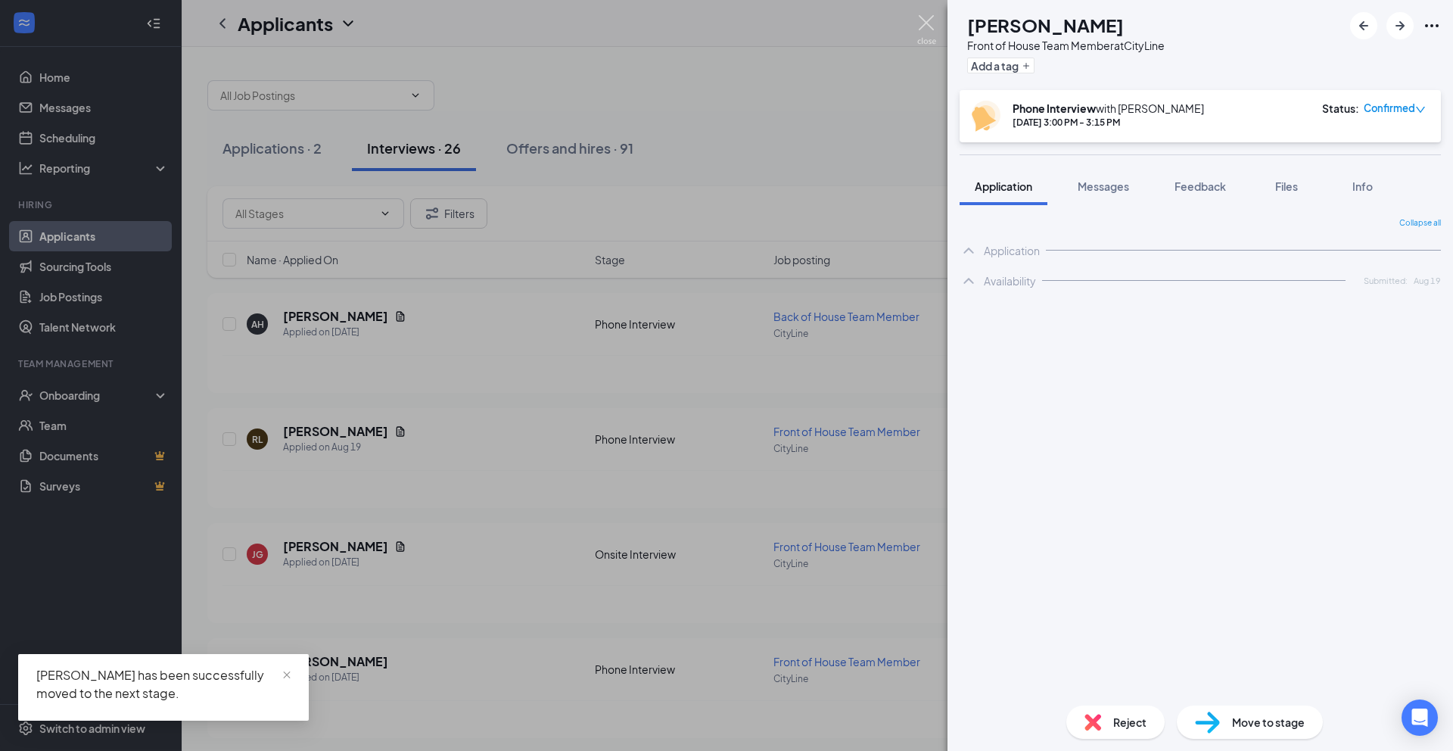
click at [920, 27] on img at bounding box center [926, 30] width 19 height 30
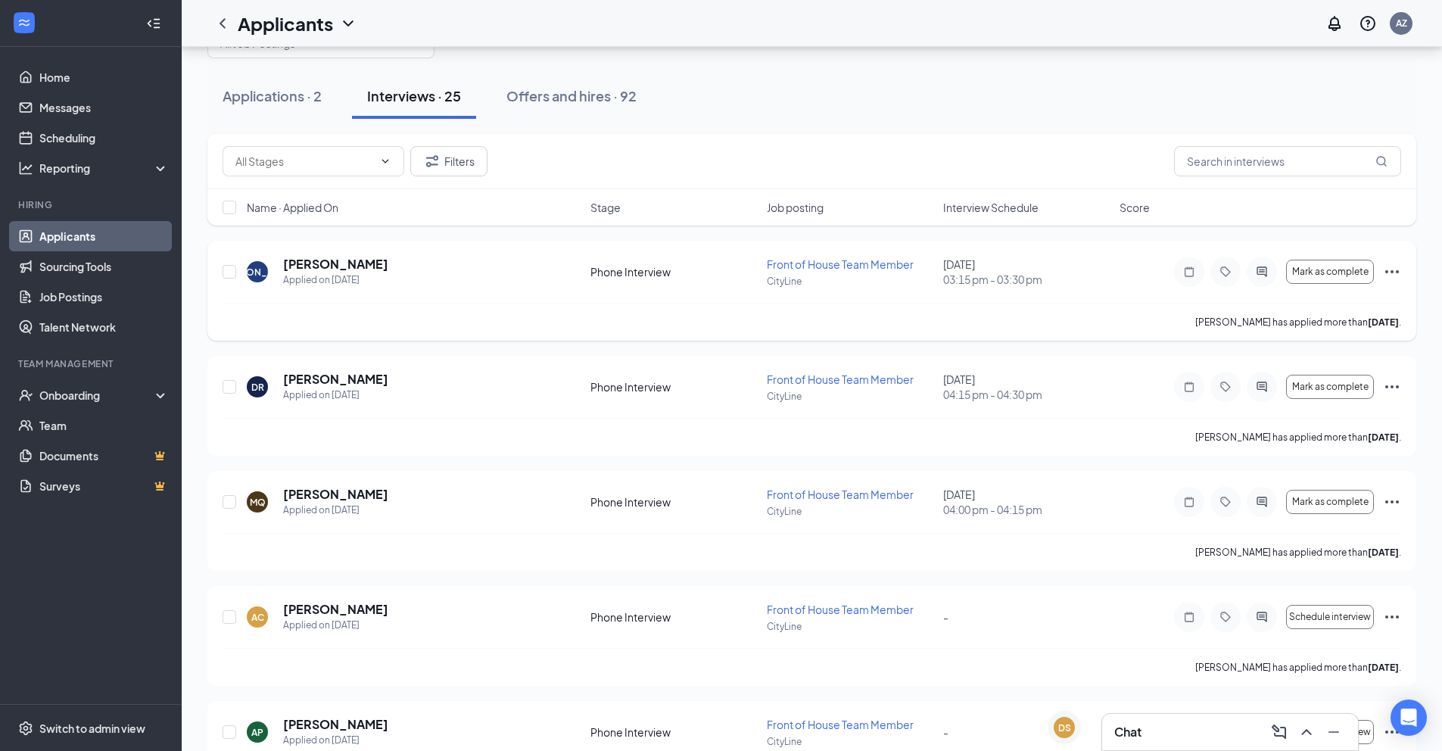
scroll to position [86, 0]
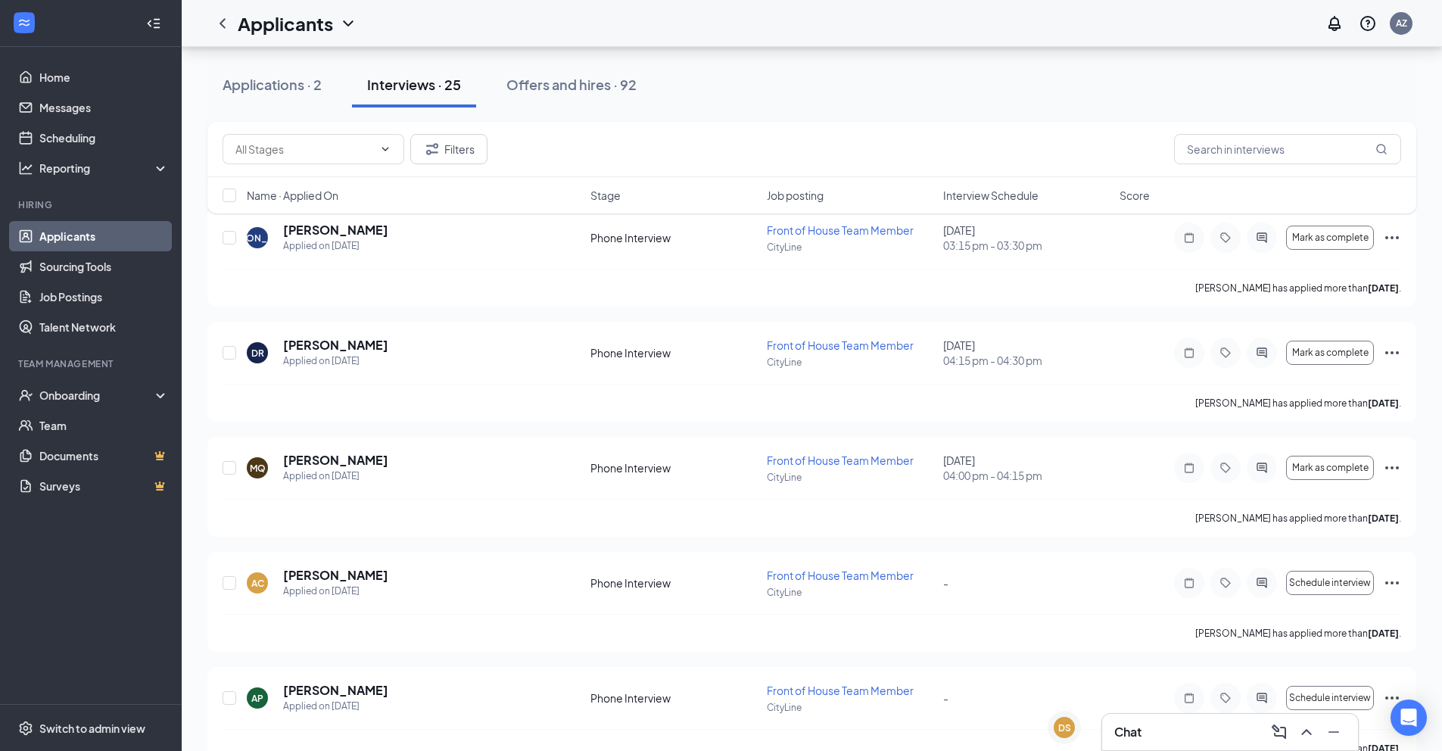
click at [1191, 720] on div "Chat" at bounding box center [1230, 732] width 232 height 24
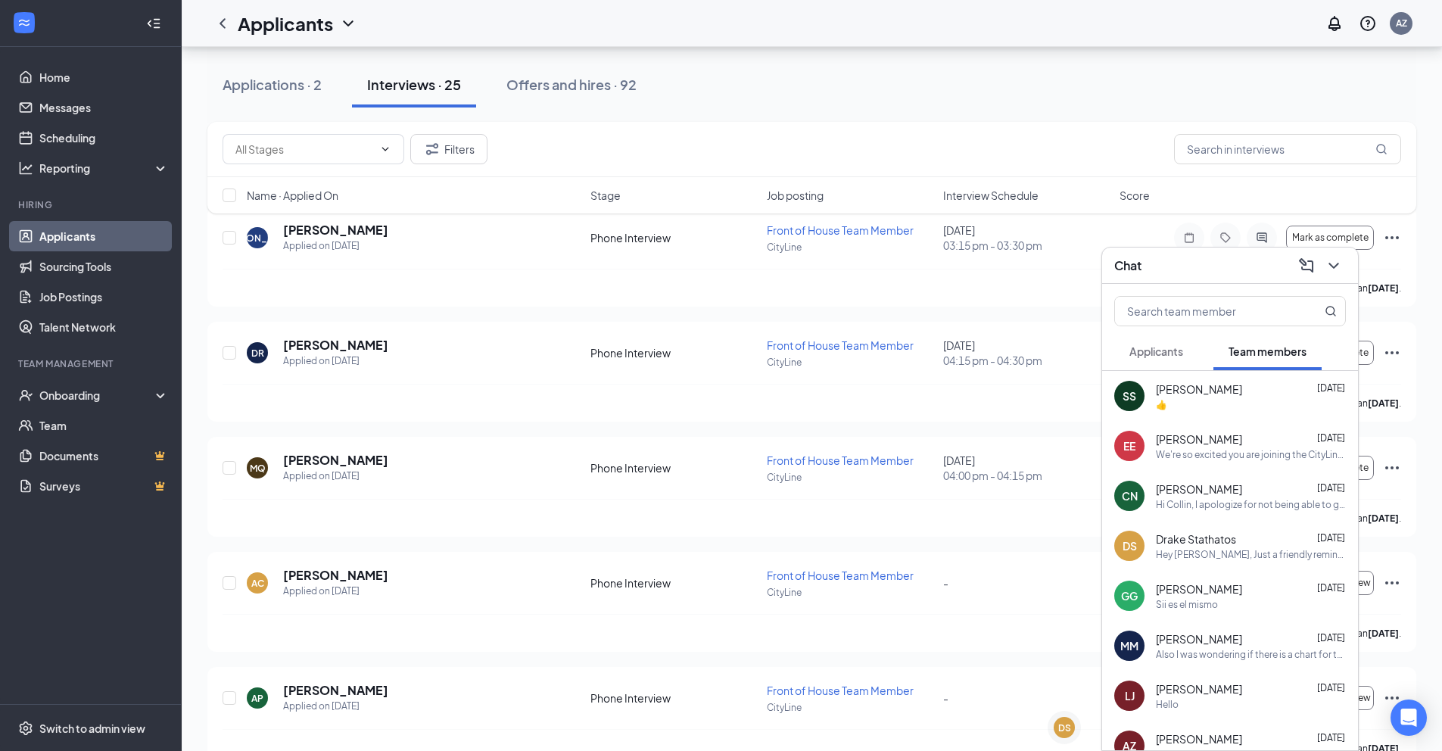
click at [1176, 341] on button "Applicants" at bounding box center [1156, 351] width 84 height 38
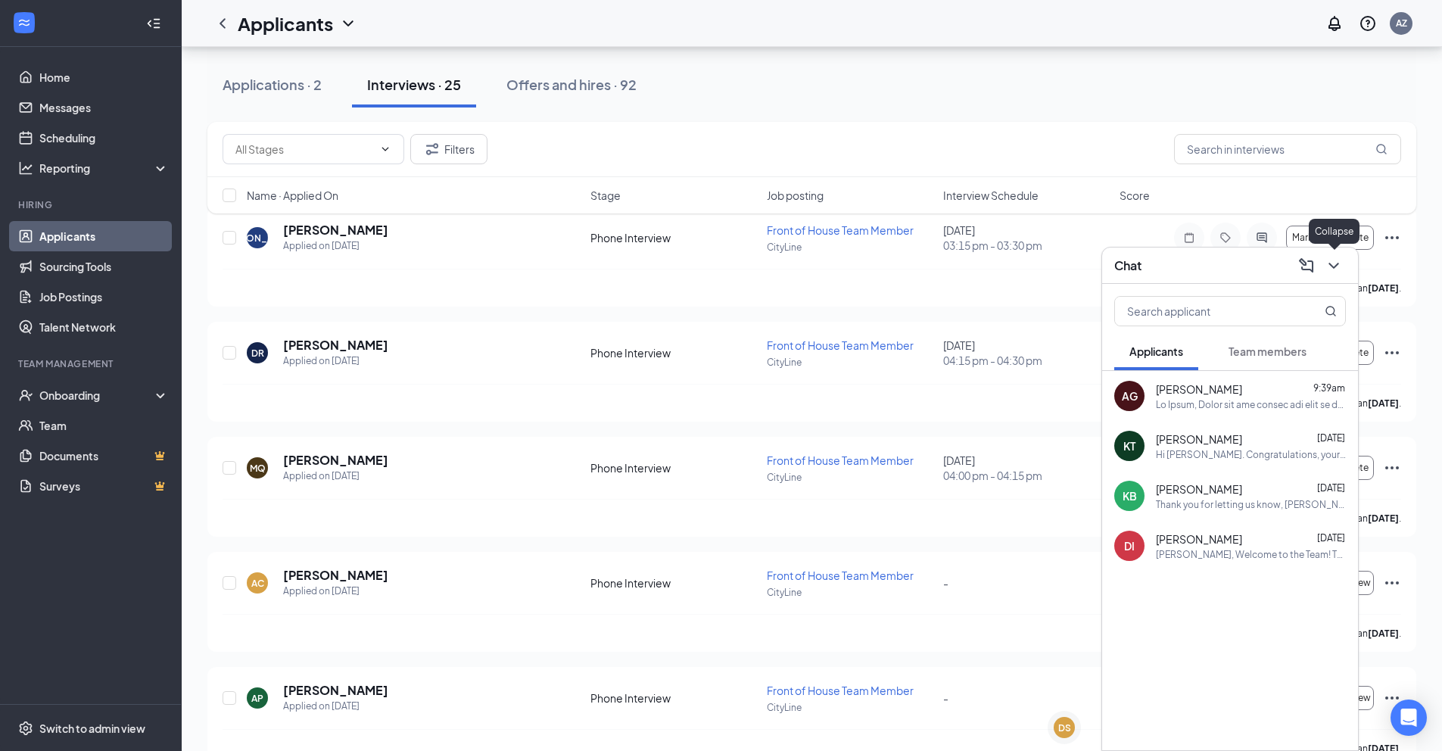
click at [1342, 265] on icon "ChevronDown" at bounding box center [1334, 266] width 18 height 18
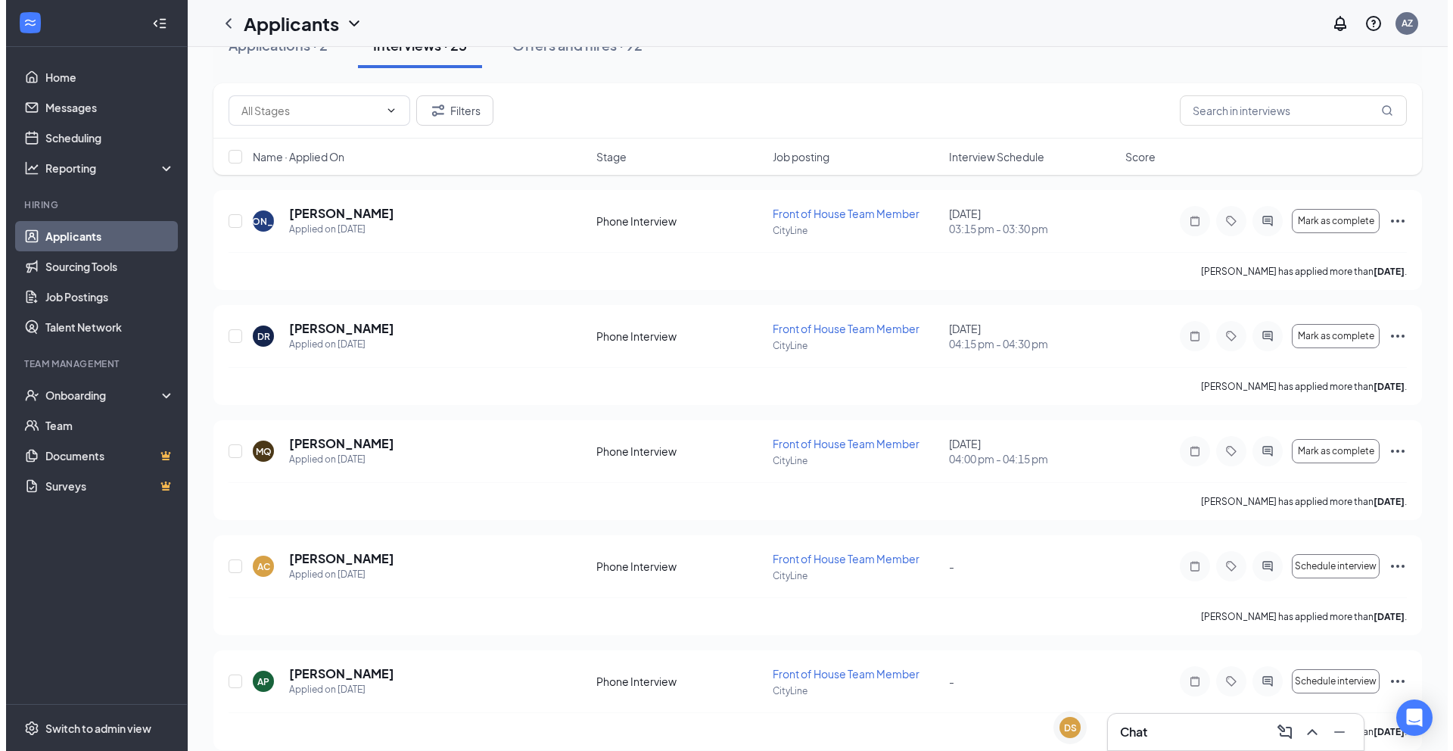
scroll to position [0, 0]
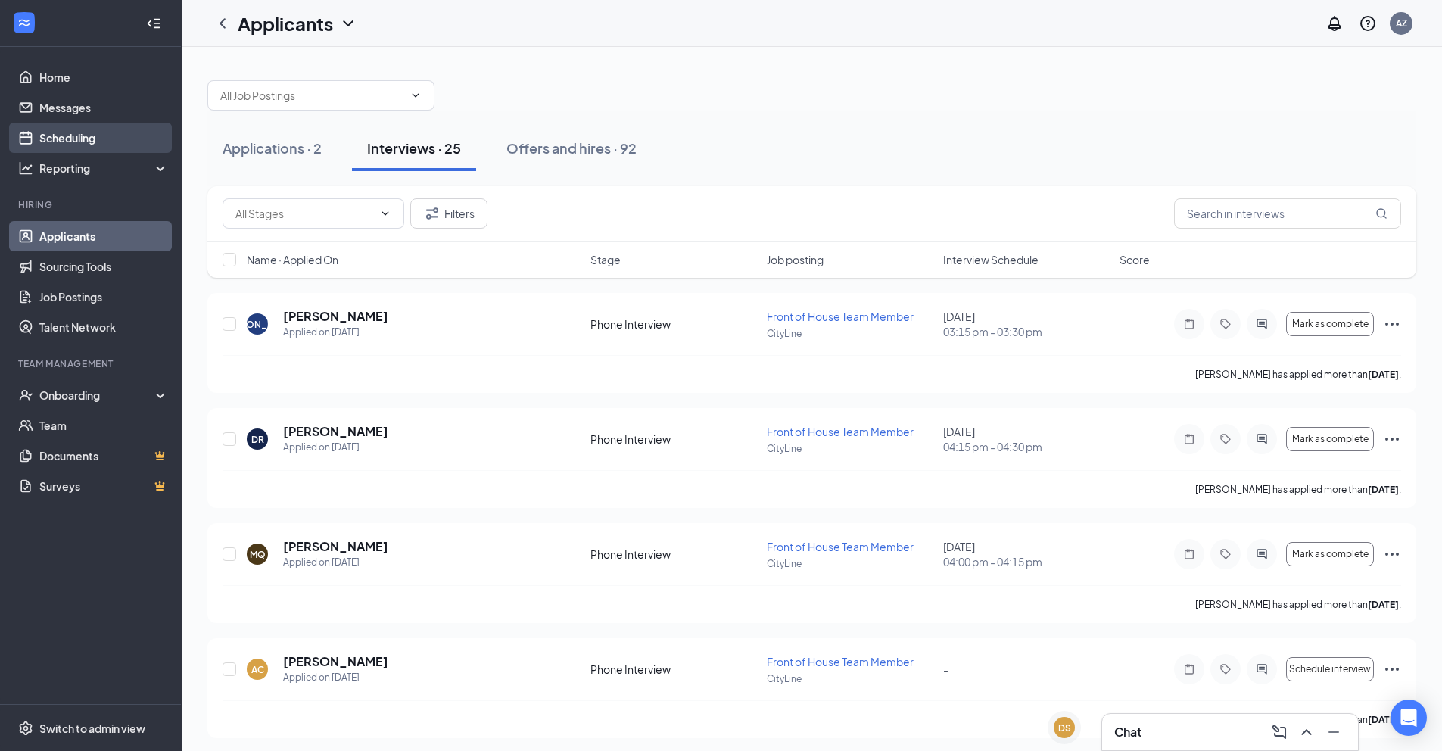
click at [72, 142] on link "Scheduling" at bounding box center [103, 138] width 129 height 30
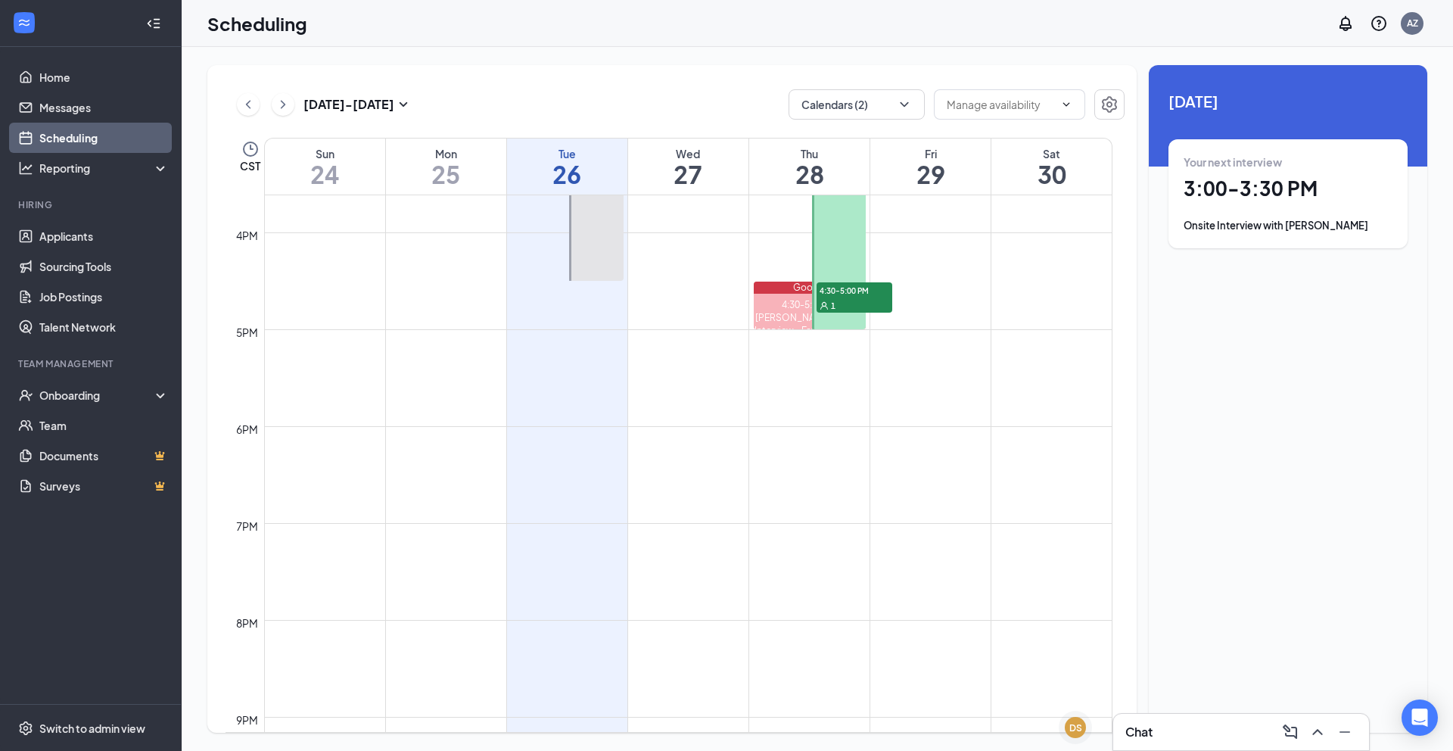
scroll to position [1512, 0]
click at [864, 293] on span "4:30-5:00 PM" at bounding box center [855, 290] width 76 height 15
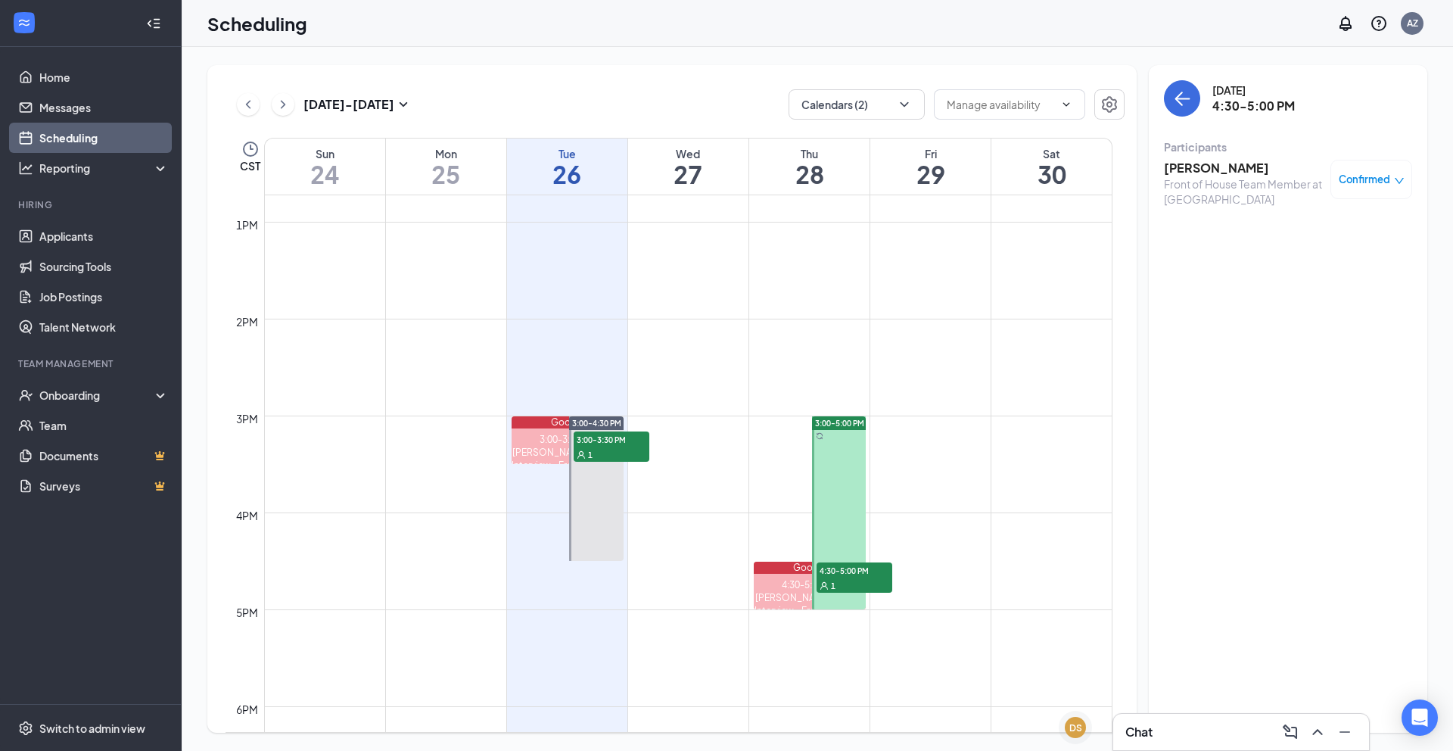
scroll to position [1235, 0]
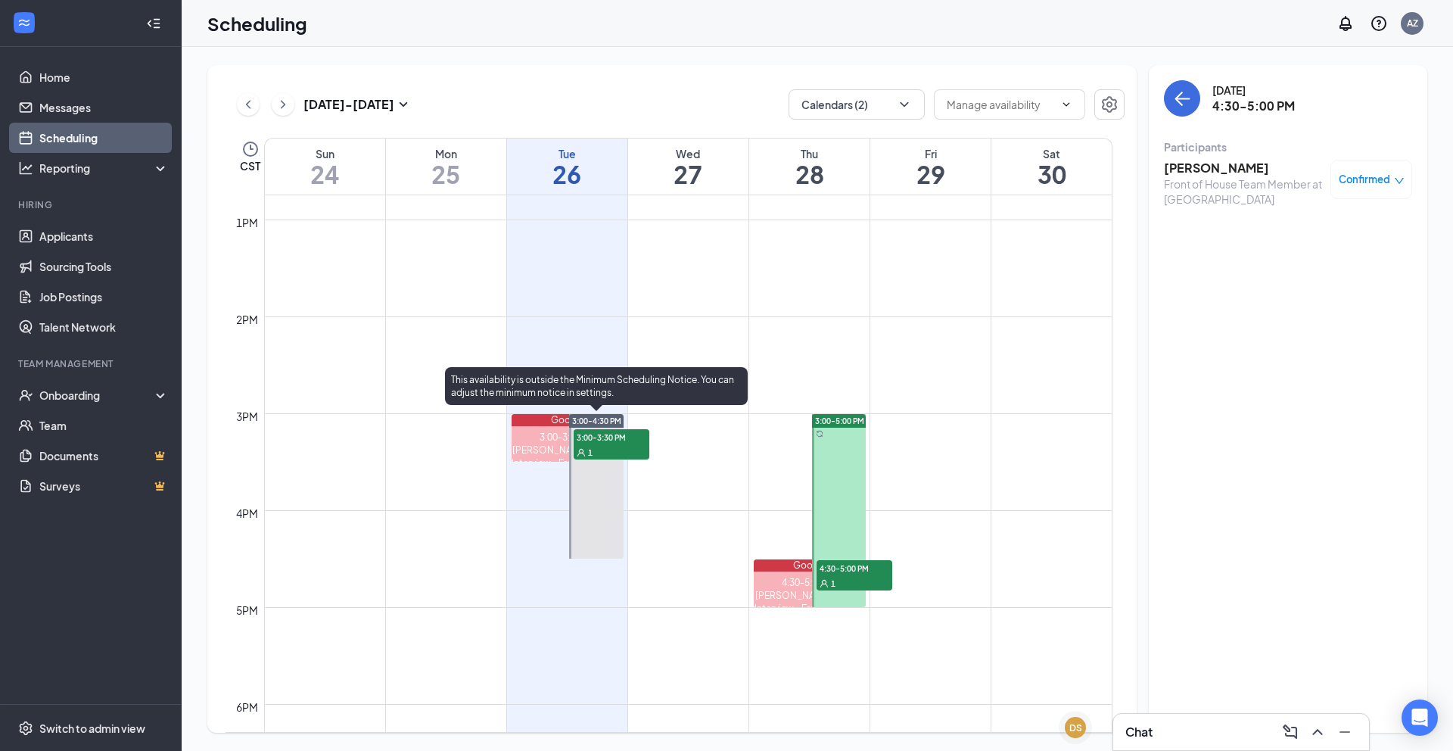
click at [633, 453] on div "1" at bounding box center [612, 451] width 76 height 15
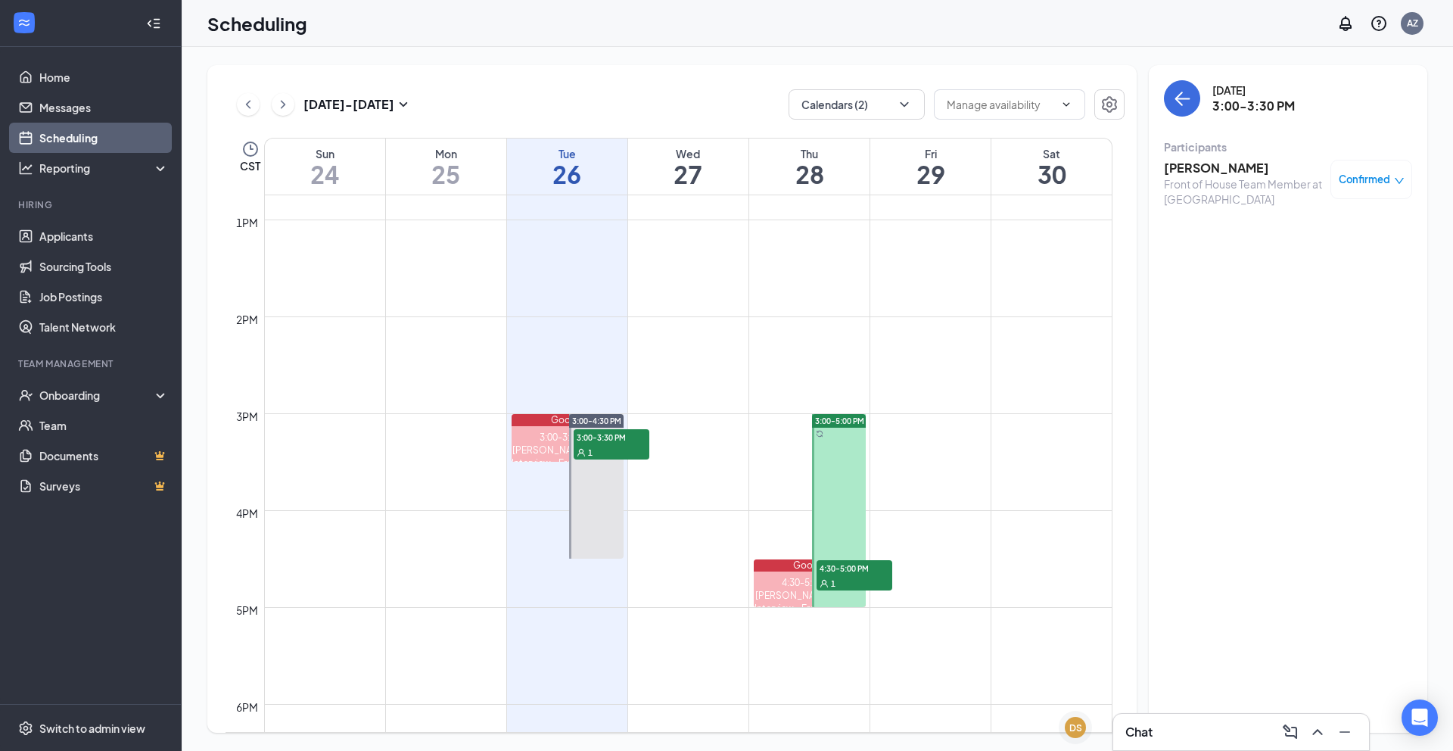
click at [1216, 172] on h3 "Jacob Gross" at bounding box center [1243, 168] width 159 height 17
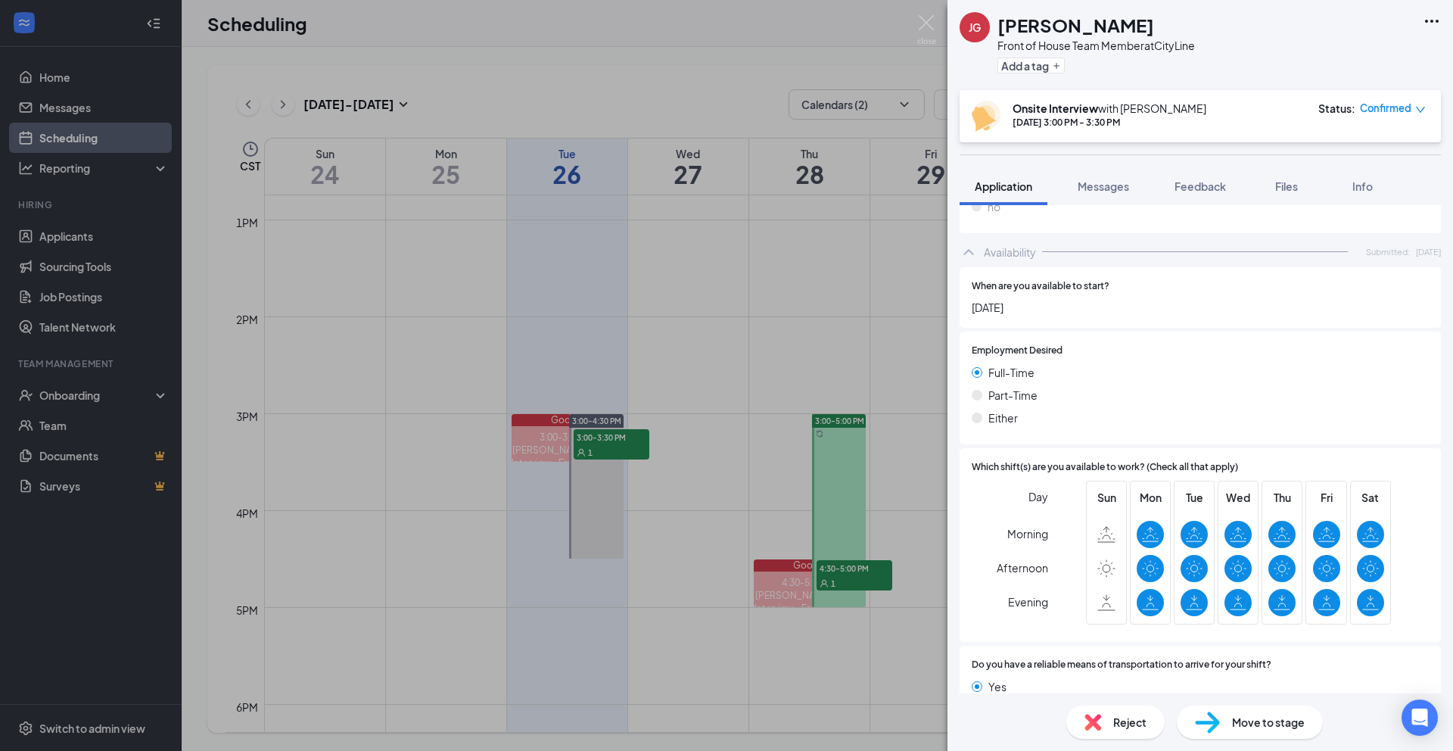
scroll to position [584, 0]
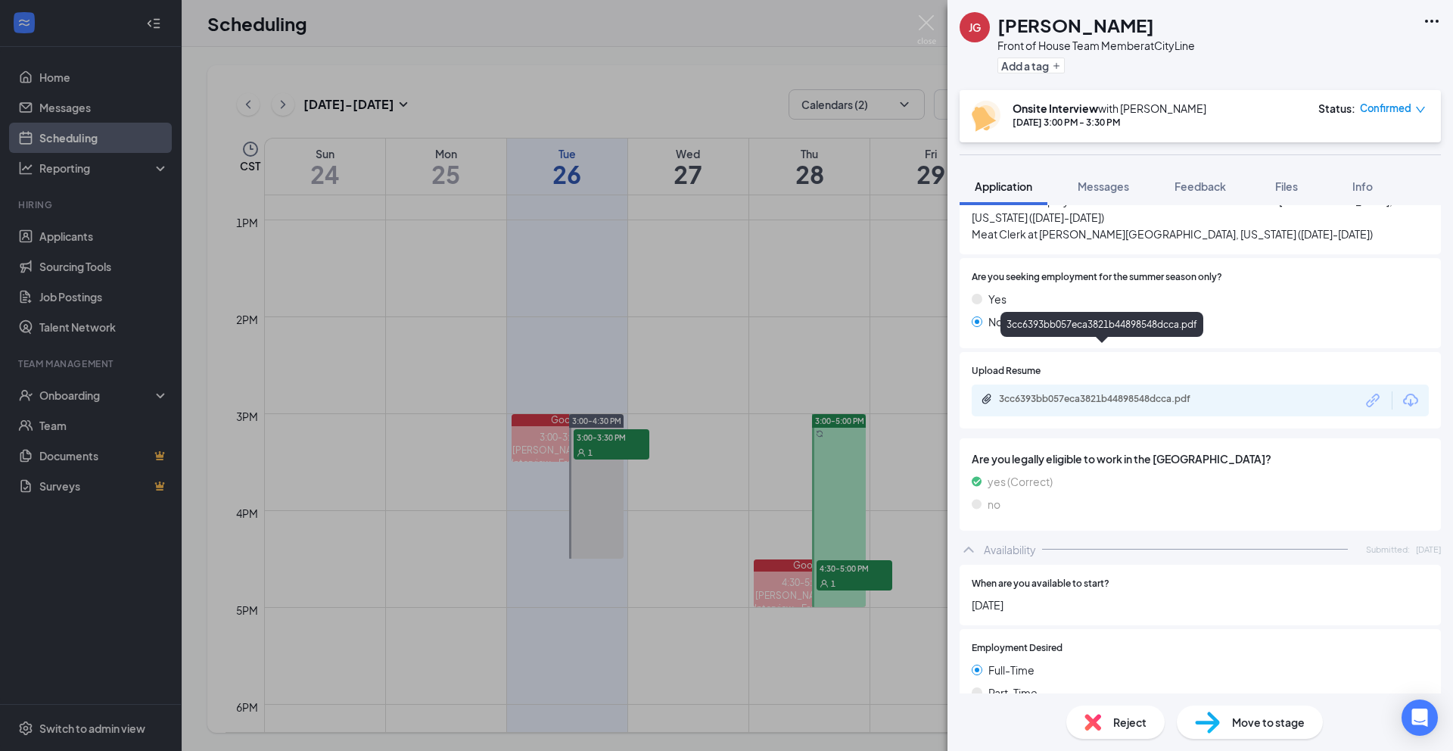
click at [1134, 393] on div "3cc6393bb057eca3821b44898548dcca.pdf" at bounding box center [1105, 399] width 212 height 12
click at [928, 19] on img at bounding box center [926, 30] width 19 height 30
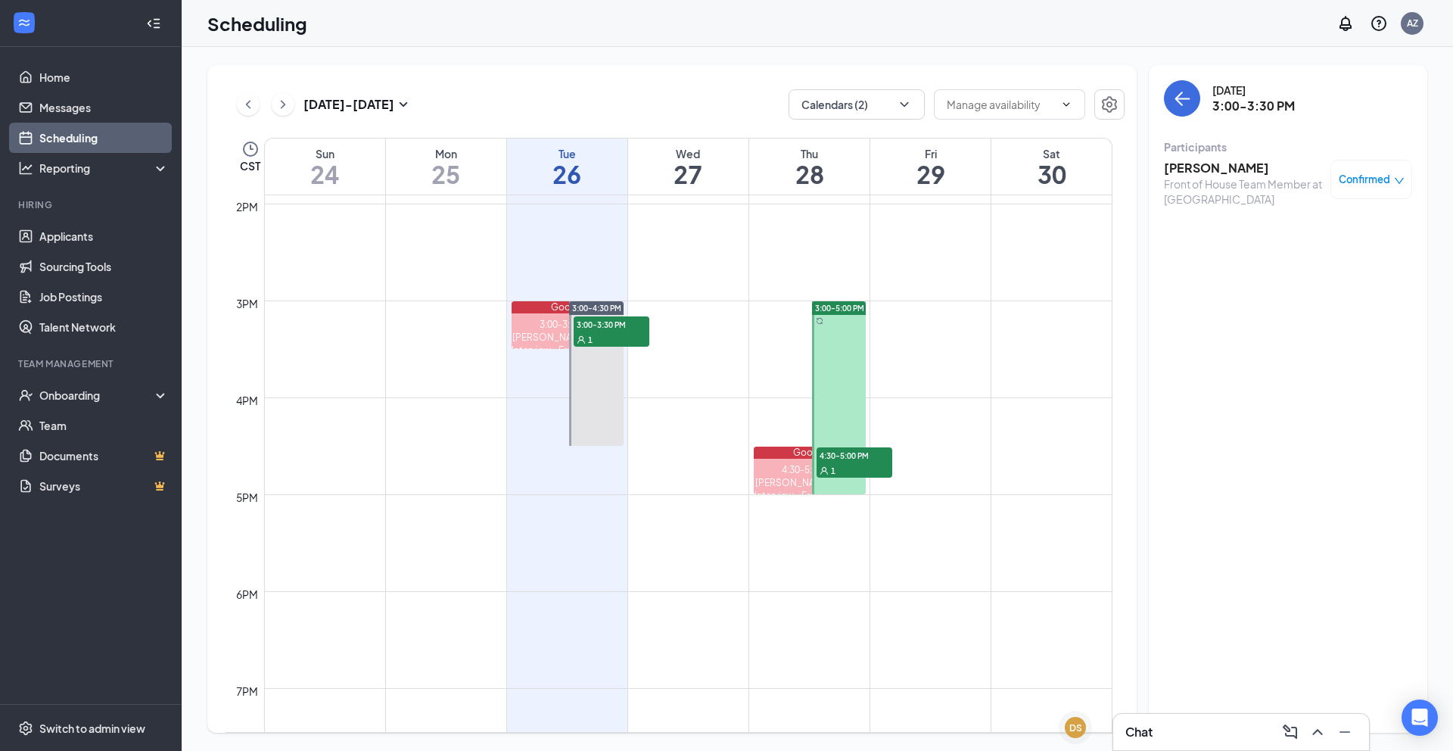
scroll to position [1349, 0]
click at [1205, 722] on div "Chat" at bounding box center [1242, 732] width 232 height 24
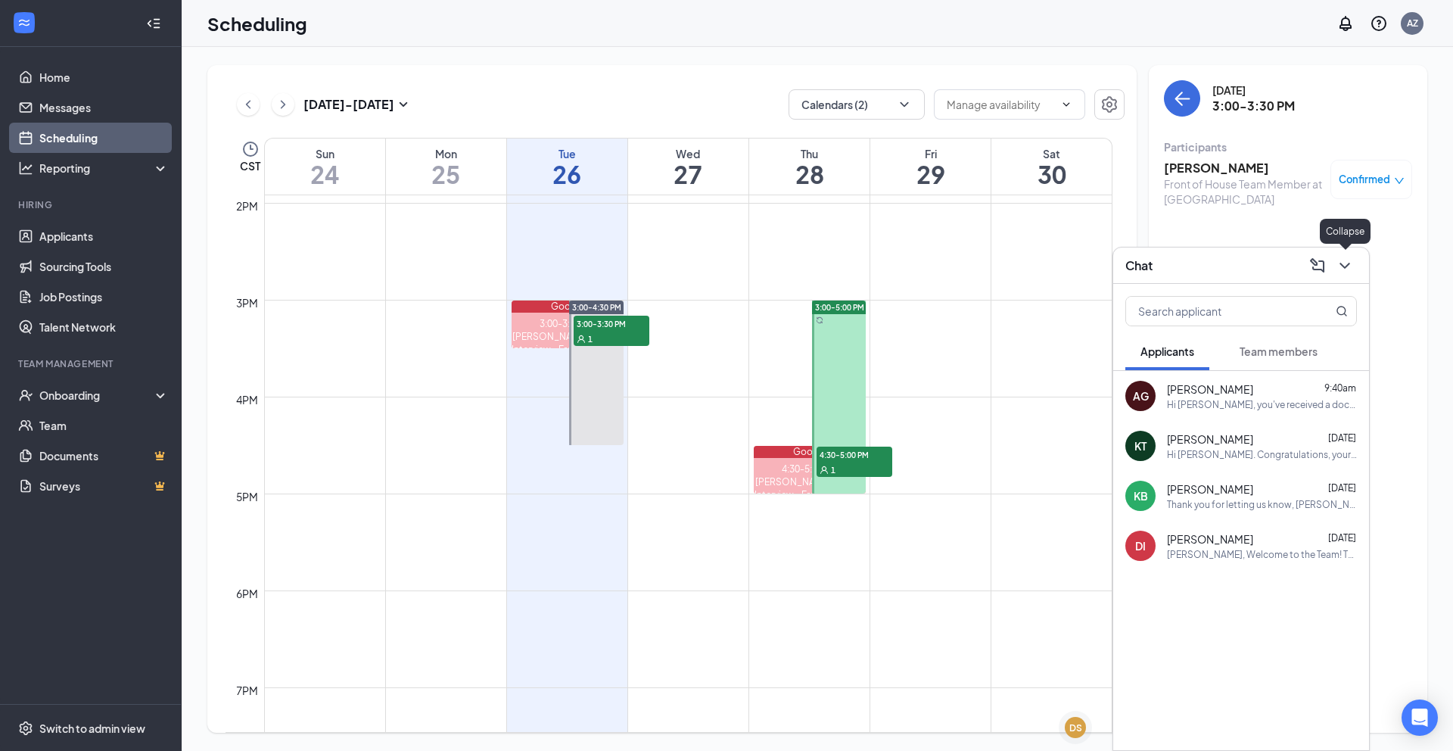
click at [1344, 262] on icon "ChevronDown" at bounding box center [1345, 266] width 18 height 18
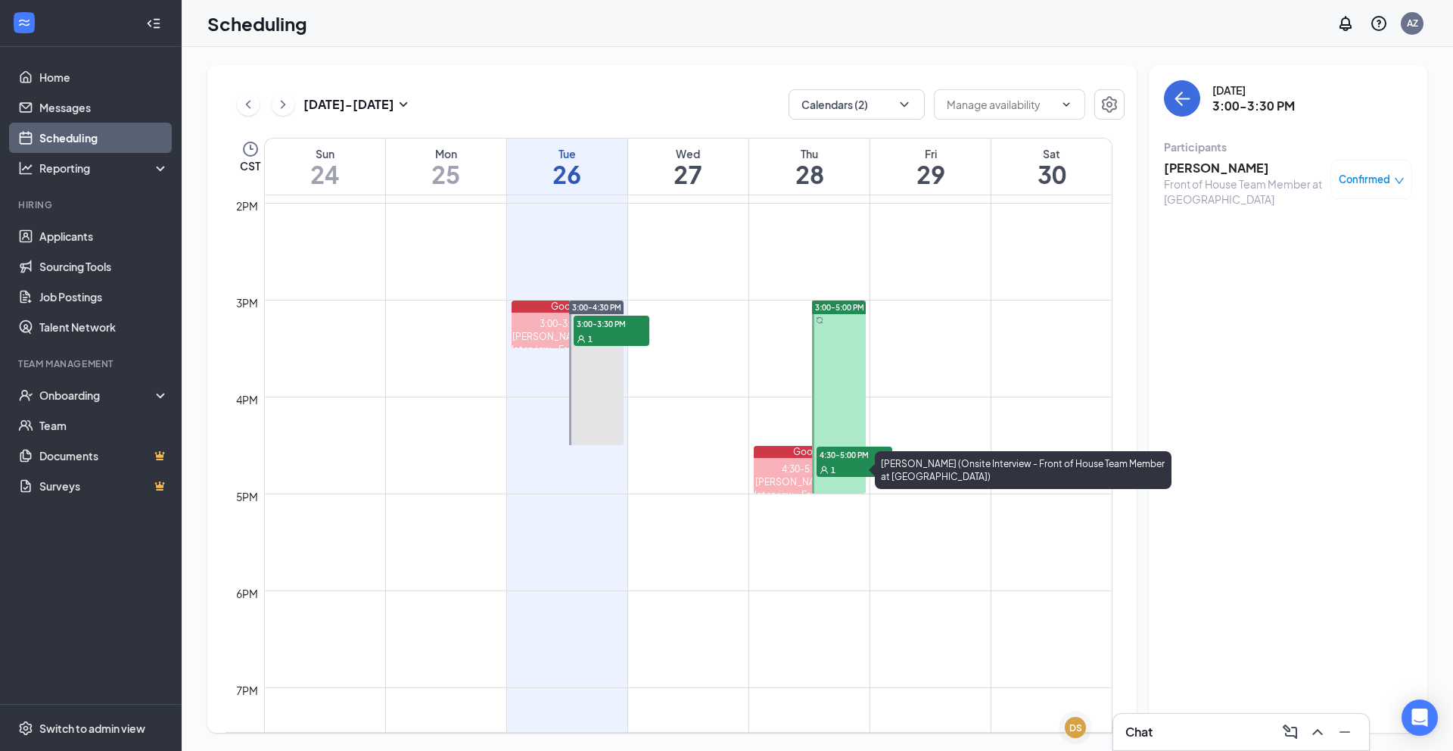
click at [863, 459] on span "4:30-5:00 PM" at bounding box center [855, 454] width 76 height 15
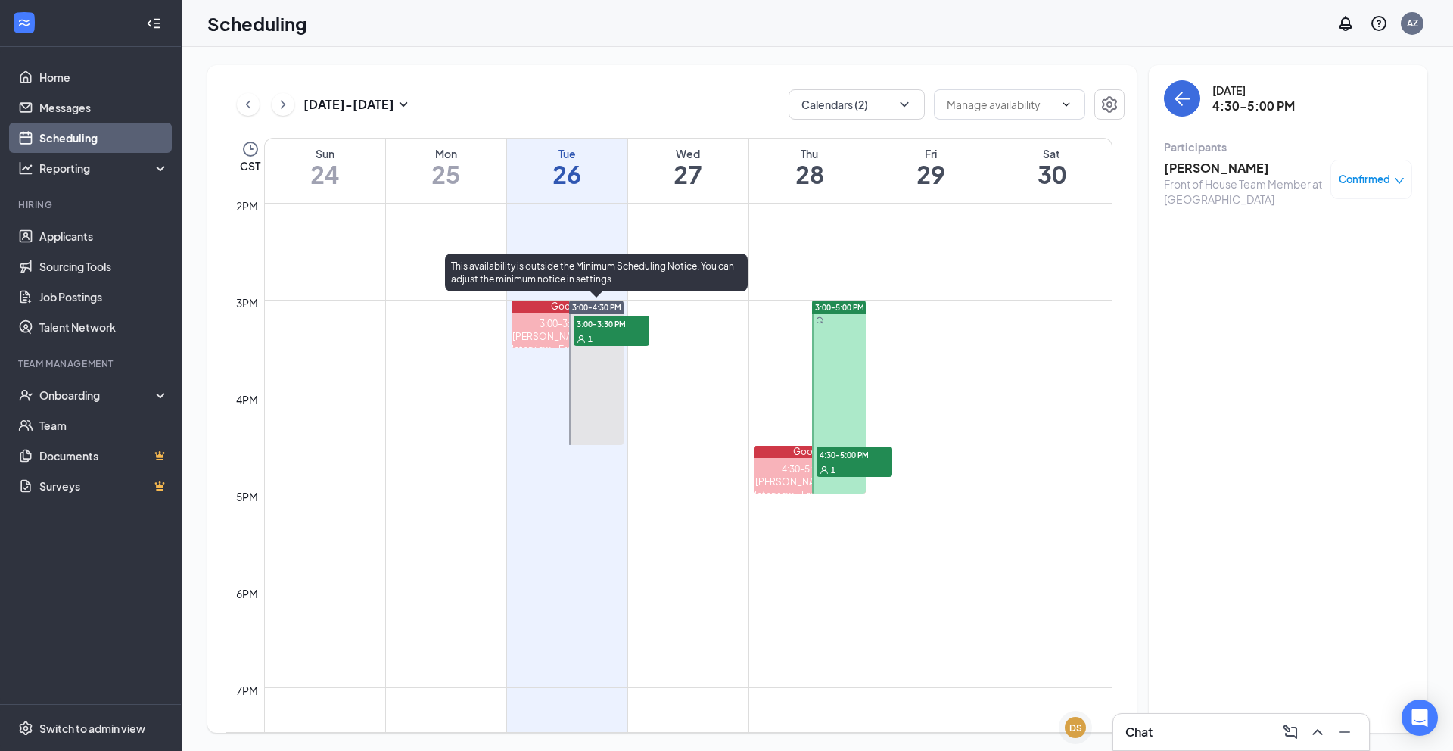
click at [601, 332] on div "1" at bounding box center [612, 338] width 76 height 15
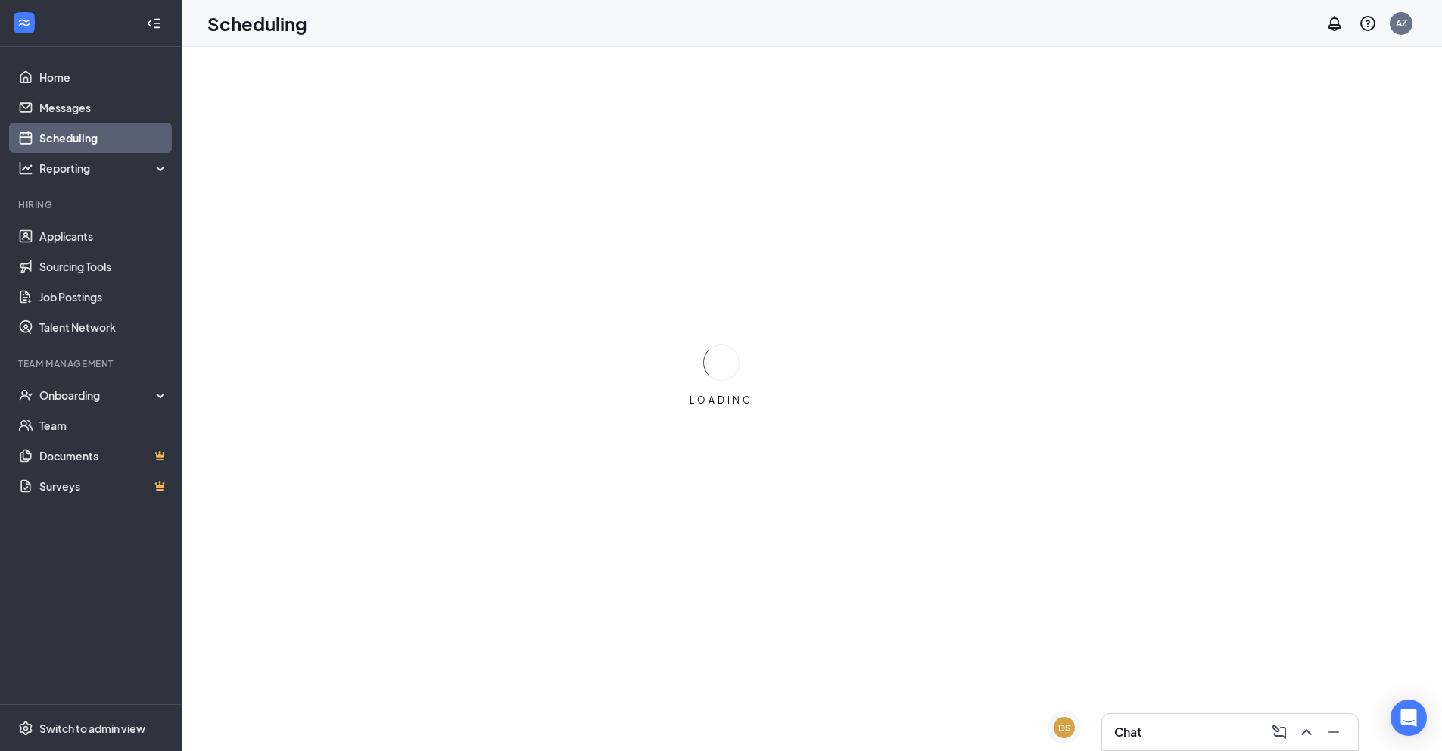
click at [1151, 733] on div "Chat" at bounding box center [1230, 732] width 232 height 24
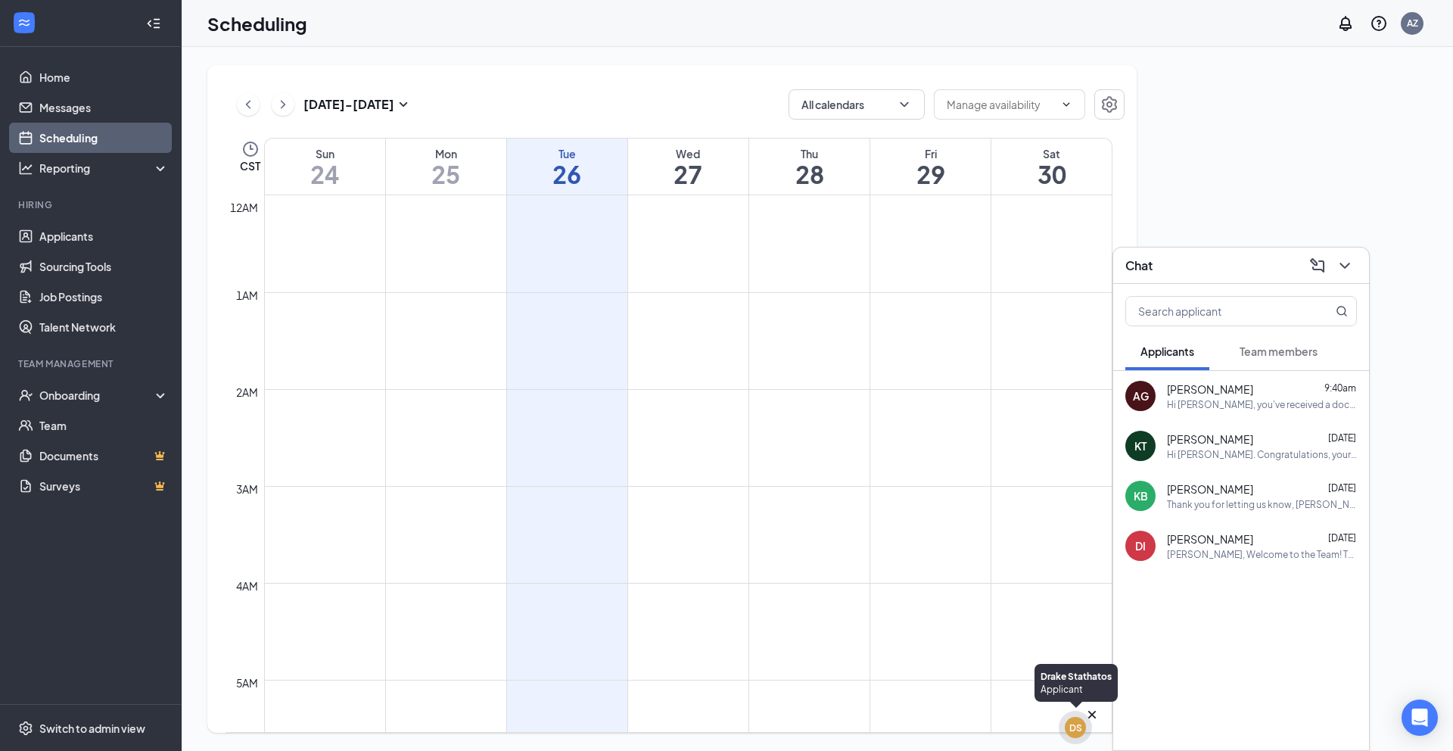
click at [1077, 724] on div "DS" at bounding box center [1076, 727] width 13 height 13
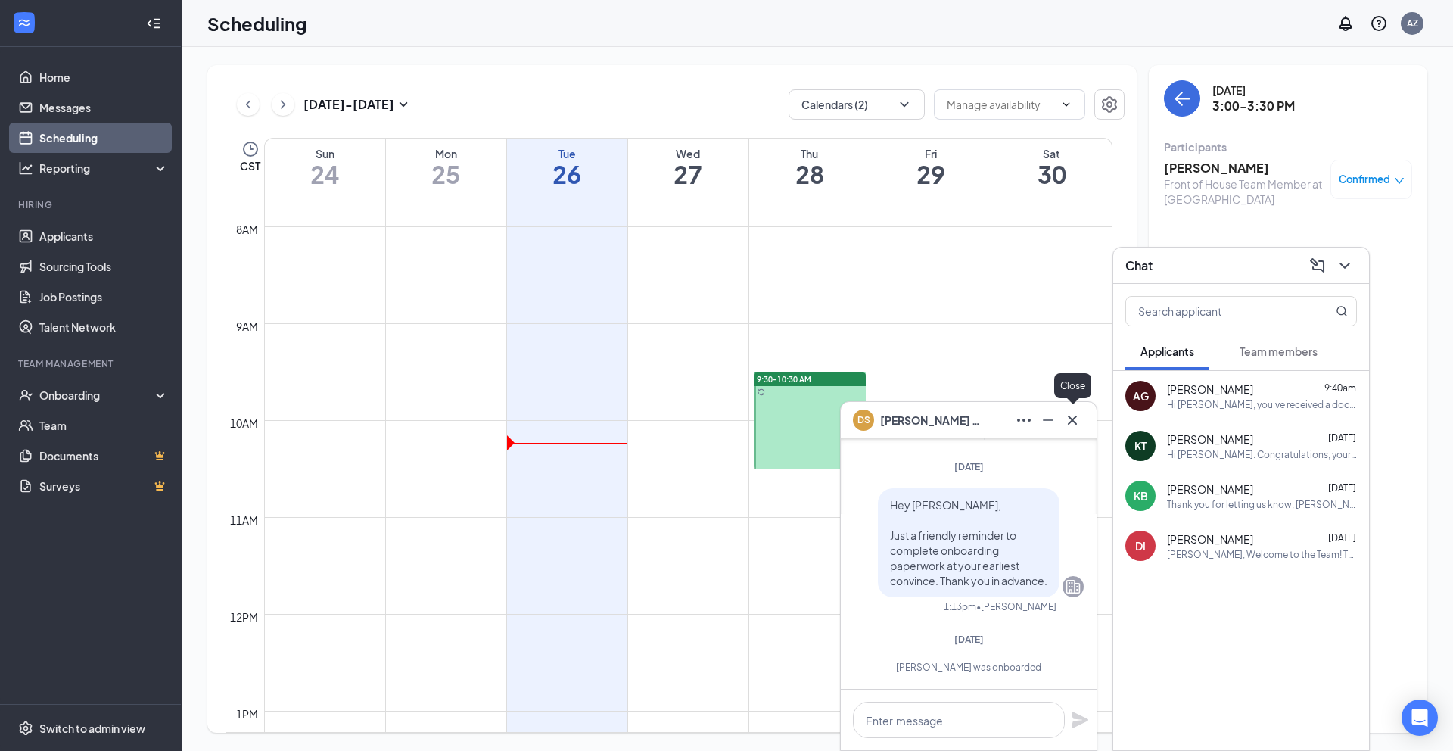
click at [1069, 413] on icon "Cross" at bounding box center [1073, 420] width 18 height 18
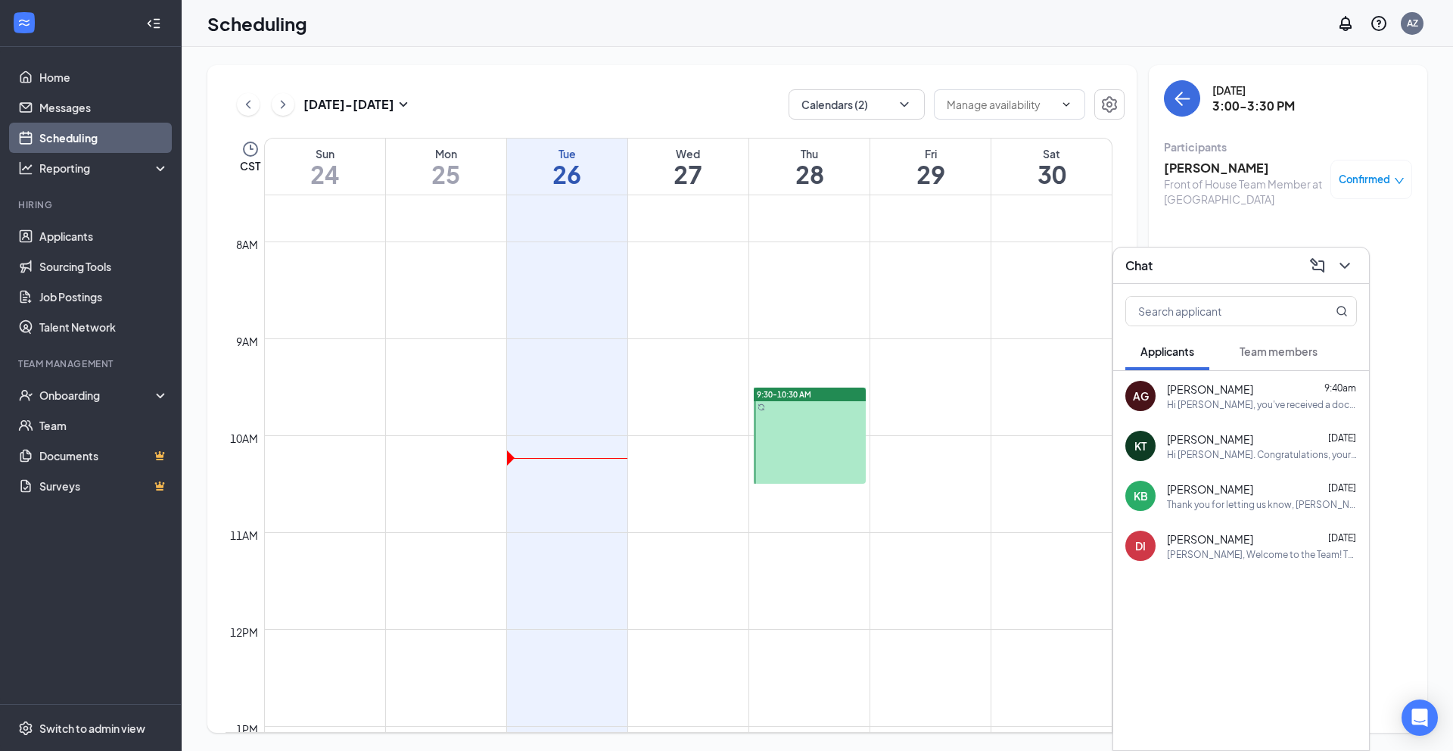
scroll to position [727, 0]
click at [1339, 268] on icon "ChevronDown" at bounding box center [1345, 266] width 18 height 18
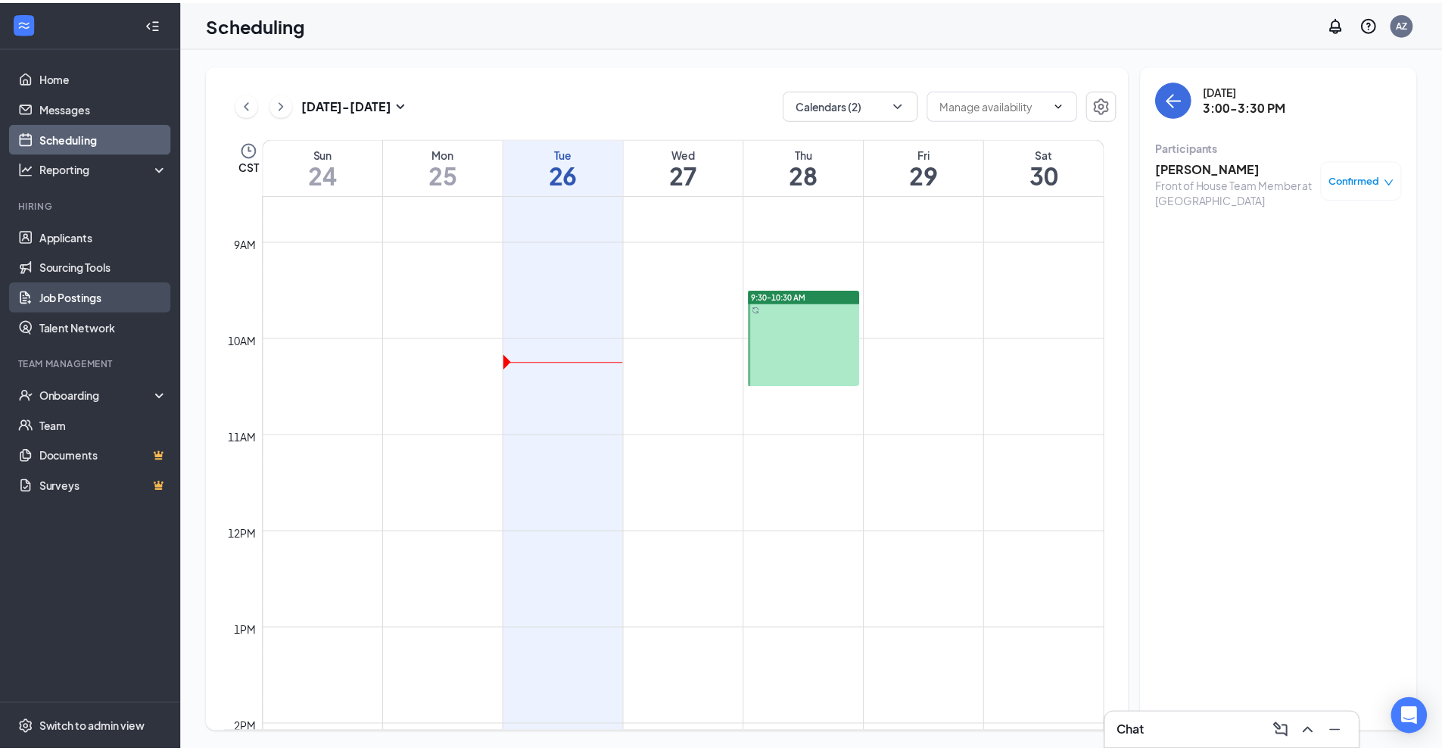
scroll to position [841, 0]
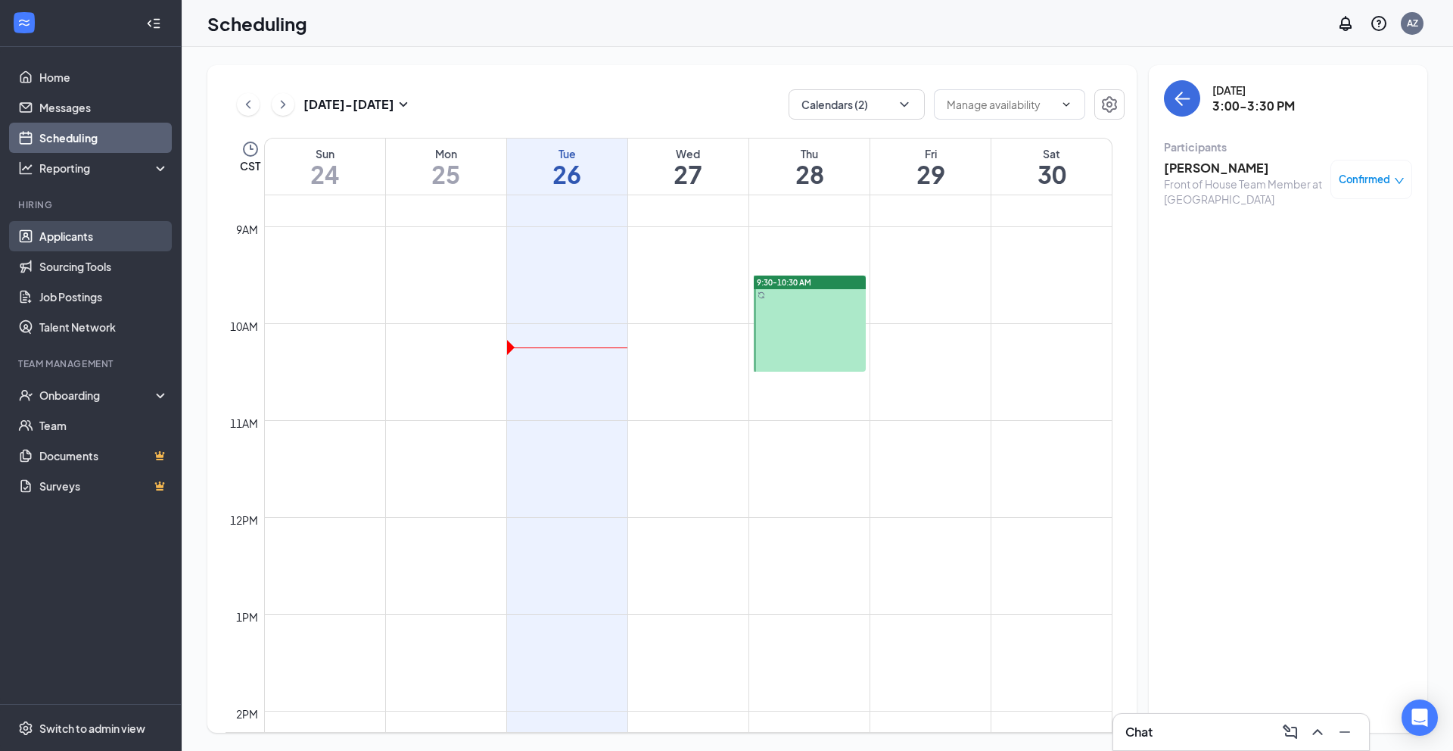
click at [66, 237] on link "Applicants" at bounding box center [103, 236] width 129 height 30
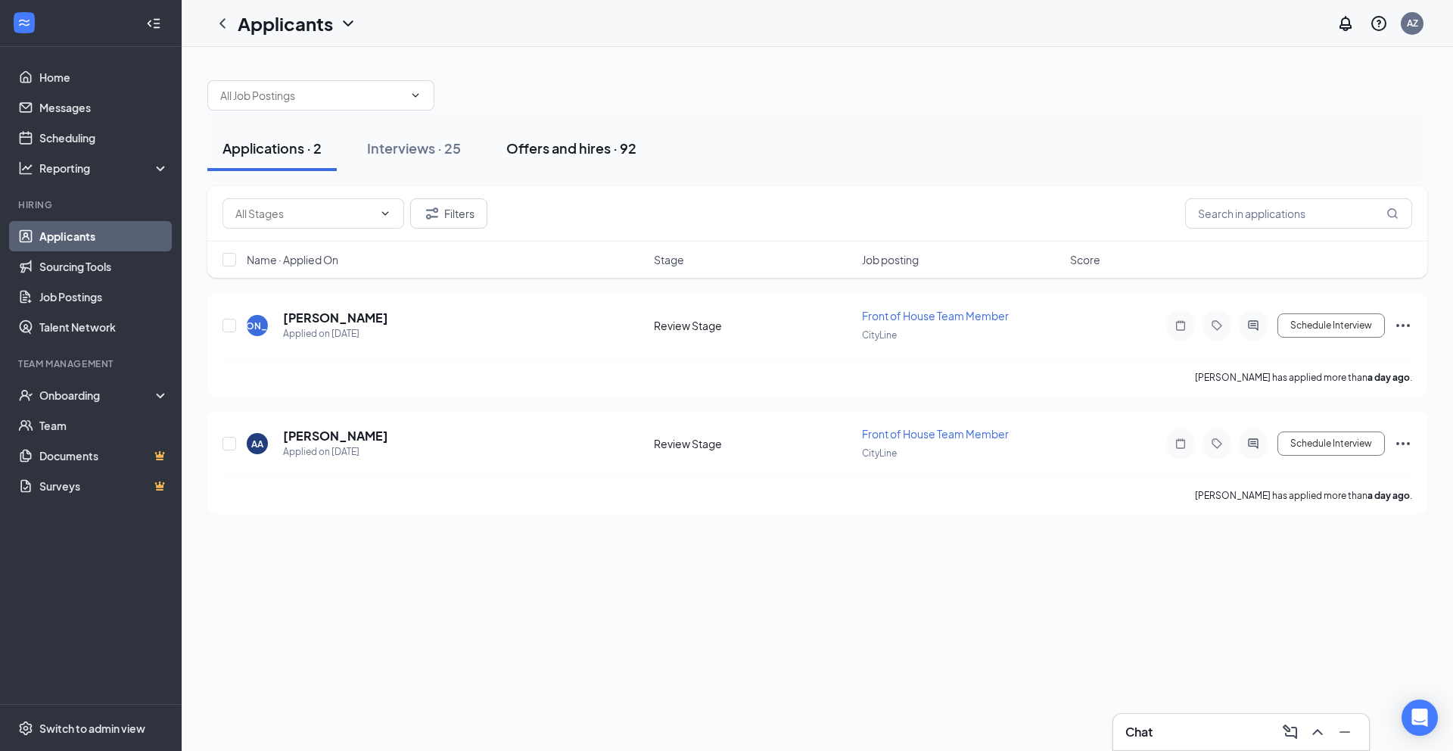
click at [556, 142] on div "Offers and hires · 92" at bounding box center [571, 148] width 130 height 19
